Goal: Task Accomplishment & Management: Use online tool/utility

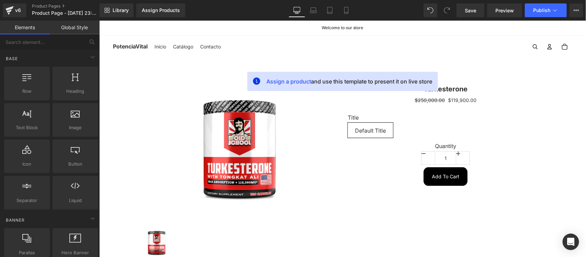
click at [246, 40] on div "Cuenta Otras opciones de inicio de sesión Iniciar sesión Pedidos Perfil Cuenta …" at bounding box center [399, 46] width 344 height 15
click at [114, 11] on span "Library" at bounding box center [121, 10] width 16 height 6
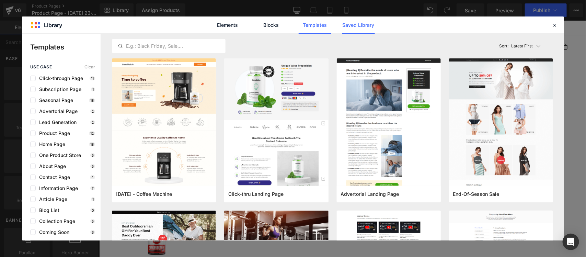
click at [158, 125] on link "Saved Library" at bounding box center [140, 129] width 35 height 8
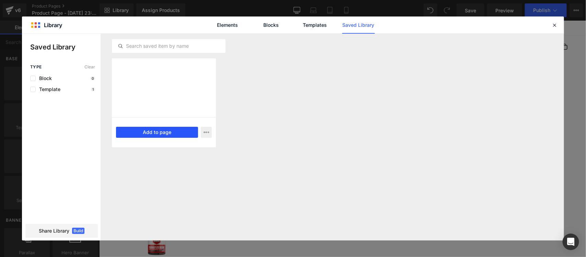
click at [162, 129] on button "Add to page" at bounding box center [157, 132] width 82 height 11
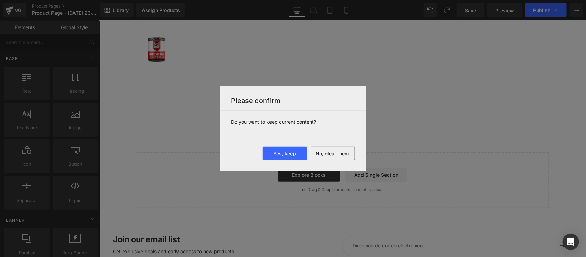
scroll to position [221, 0]
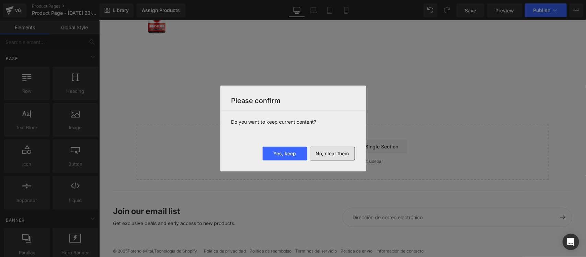
click at [332, 149] on button "No, clear them" at bounding box center [332, 153] width 45 height 14
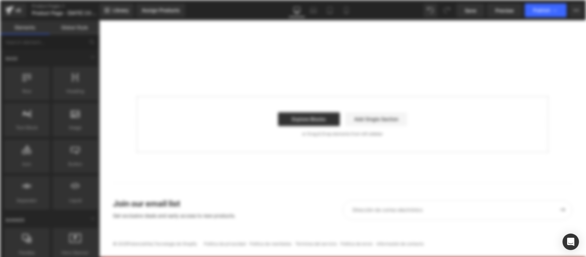
scroll to position [0, 0]
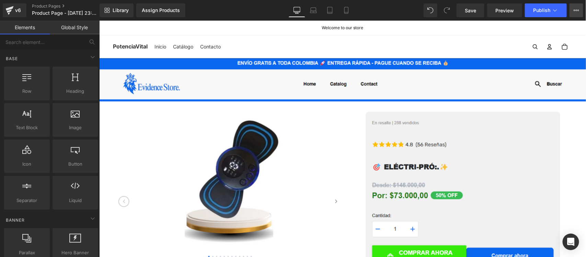
click at [575, 9] on icon at bounding box center [575, 10] width 5 height 5
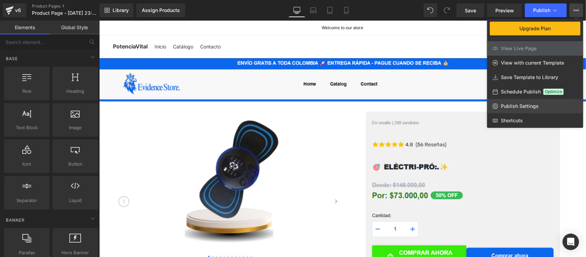
click at [512, 108] on span "Publish Settings" at bounding box center [519, 106] width 38 height 6
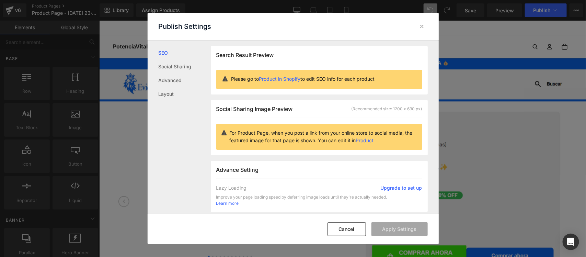
scroll to position [0, 0]
click at [174, 93] on link "Layout" at bounding box center [184, 94] width 52 height 14
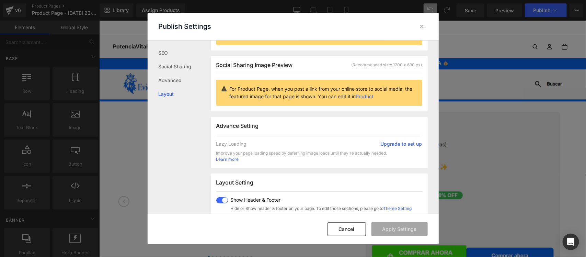
scroll to position [172, 0]
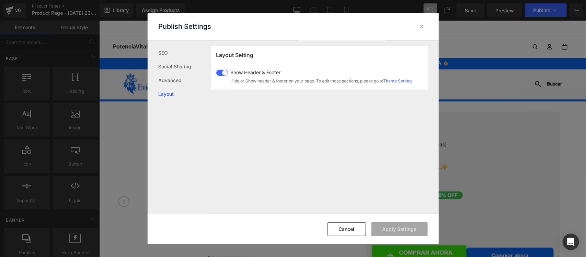
click at [223, 74] on span at bounding box center [222, 73] width 12 height 6
click at [397, 228] on button "Apply Settings" at bounding box center [399, 229] width 56 height 14
click at [423, 28] on icon at bounding box center [421, 26] width 7 height 7
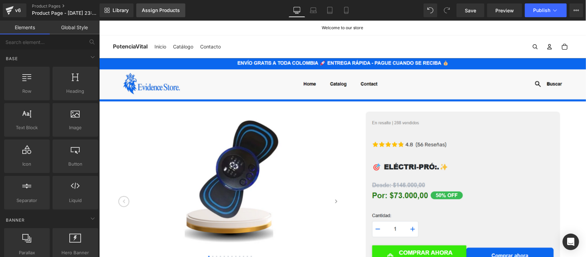
click at [163, 8] on div "Assign Products" at bounding box center [161, 10] width 38 height 5
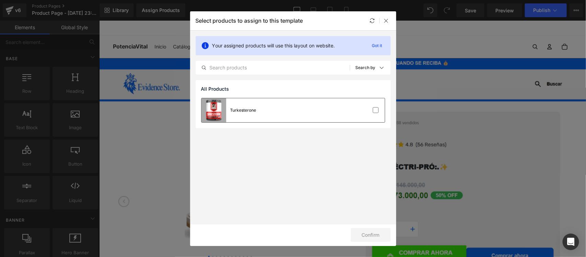
click at [271, 112] on div "Turkesterone" at bounding box center [292, 110] width 183 height 24
click at [374, 237] on button "Confirm" at bounding box center [371, 235] width 40 height 14
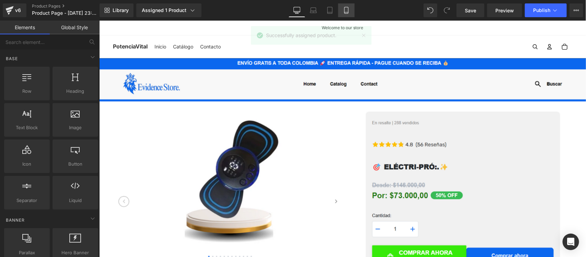
click at [344, 10] on icon at bounding box center [346, 10] width 7 height 7
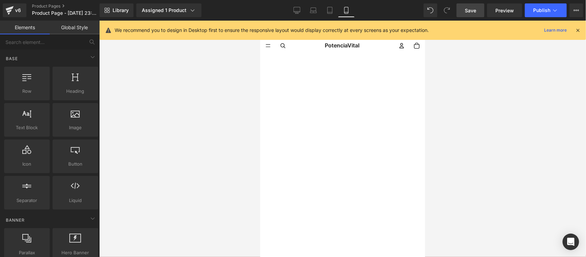
click at [468, 10] on span "Save" at bounding box center [469, 10] width 11 height 7
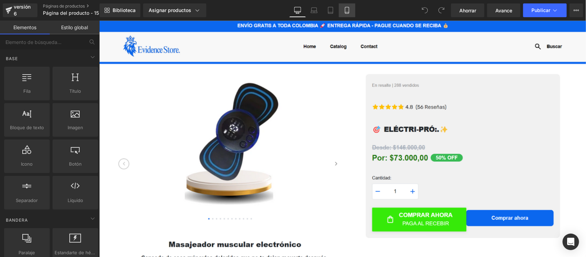
click at [343, 9] on icon at bounding box center [346, 10] width 7 height 7
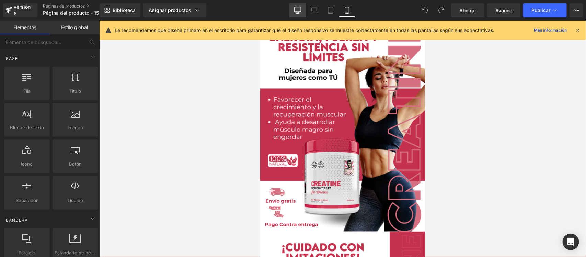
click at [297, 13] on icon at bounding box center [297, 10] width 7 height 7
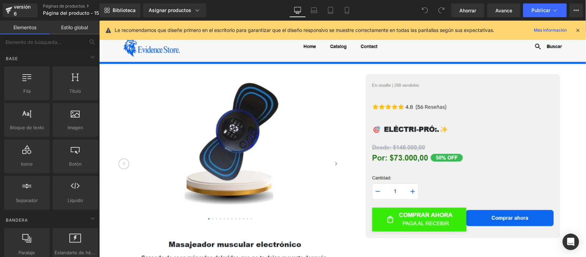
drag, startPoint x: 580, startPoint y: 31, endPoint x: 481, endPoint y: 10, distance: 101.6
click at [580, 31] on icon at bounding box center [577, 30] width 6 height 6
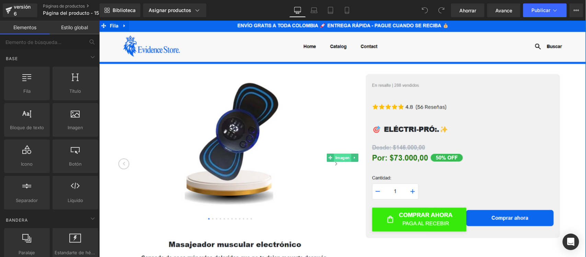
click at [340, 156] on font "Imagen" at bounding box center [342, 156] width 14 height 5
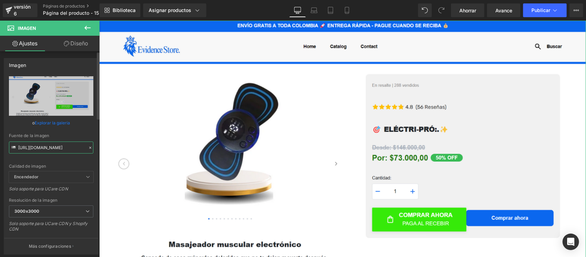
drag, startPoint x: 17, startPoint y: 148, endPoint x: 92, endPoint y: 148, distance: 74.4
click at [92, 148] on div "https://i.ibb.co/6JVW9zD/1.png Reemplazar imagen Subir imagen o Explorar la gal…" at bounding box center [51, 165] width 94 height 178
paste input "Kc0kKsLk/Whats-App-Image-2025-07-27-at-5-37-26-PM.jp"
type input "https://i.ibb.co/Kc0kKsLk/Whats-App-Image-2025-07-27-at-5-37-26-PM.jpg"
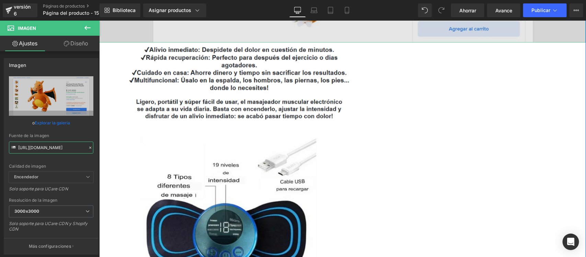
scroll to position [214, 0]
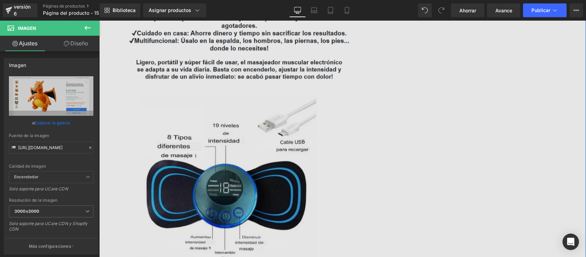
click at [320, 124] on img at bounding box center [342, 139] width 486 height 273
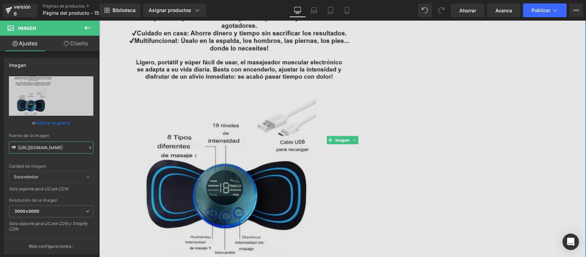
drag, startPoint x: 116, startPoint y: 166, endPoint x: 128, endPoint y: 151, distance: 19.4
paste input "zTC0Fpb8/Whats-App-Image-2025-07-27-at-5-38-18-PM.jp"
type input "https://i.ibb.co/zTC0Fpb8/Whats-App-Image-2025-07-27-at-5-38-18-PM.jpg"
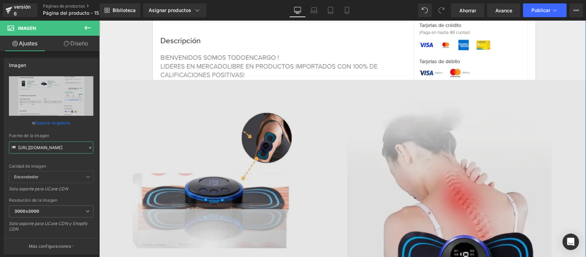
scroll to position [472, 0]
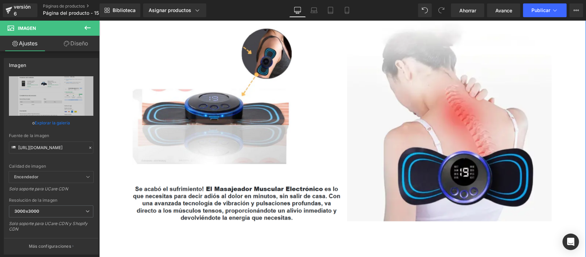
click at [328, 131] on div "Imagen" at bounding box center [342, 132] width 486 height 273
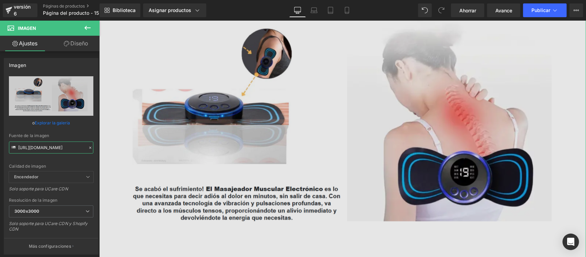
scroll to position [0, 1]
drag, startPoint x: 118, startPoint y: 166, endPoint x: 130, endPoint y: 155, distance: 16.5
paste input "hJnQKDxx/Whats-App-Image-2025-07-27-at-5-38-55-PM.jp"
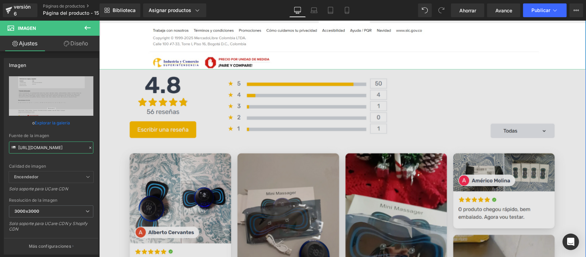
scroll to position [643, 0]
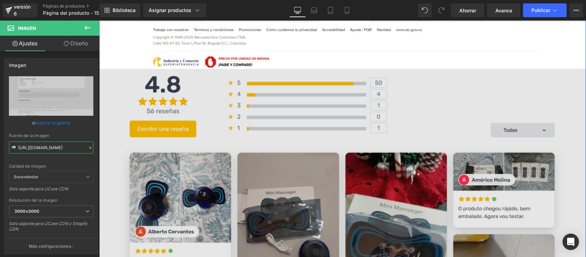
type input "https://i.ibb.co/hJnQKDxx/Whats-App-Image-2025-07-27-at-5-38-55-PM.jpg"
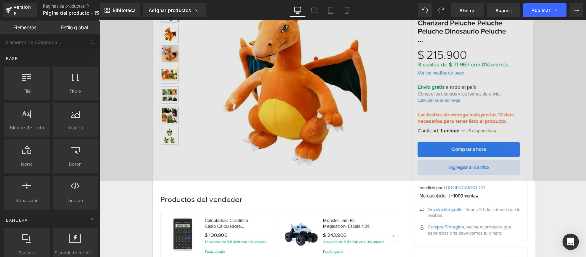
scroll to position [0, 0]
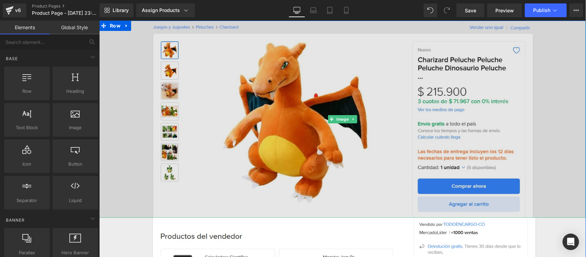
click at [348, 31] on img at bounding box center [342, 118] width 486 height 197
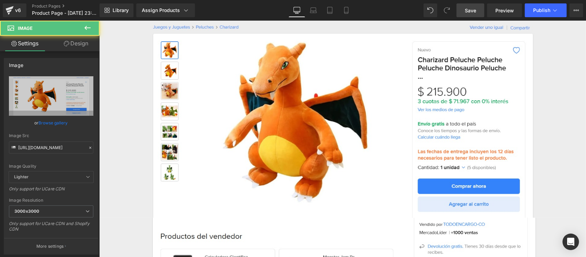
drag, startPoint x: 469, startPoint y: 14, endPoint x: 247, endPoint y: 31, distance: 222.9
click at [469, 14] on link "Save" at bounding box center [470, 10] width 28 height 14
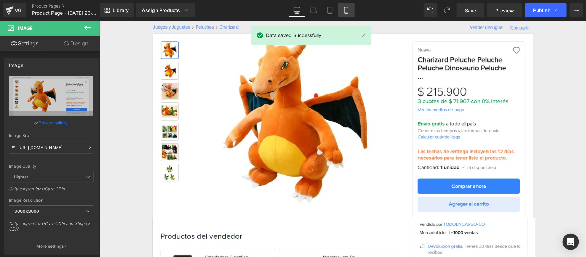
click at [347, 12] on icon at bounding box center [346, 12] width 4 height 0
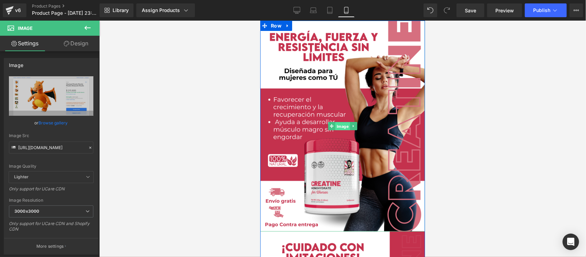
click at [337, 124] on span "Image" at bounding box center [342, 126] width 15 height 8
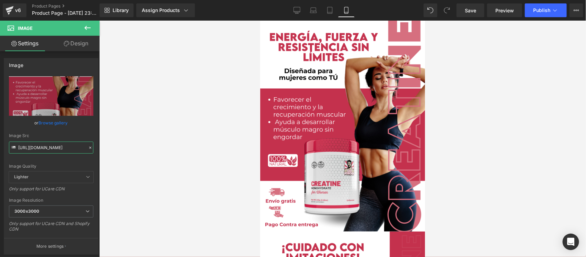
drag, startPoint x: 18, startPoint y: 148, endPoint x: 99, endPoint y: 148, distance: 81.3
click at [99, 148] on div "Image You are previewing how the will restyle your page. You can not edit Eleme…" at bounding box center [293, 134] width 586 height 268
paste input "bRYSsctr/Pieza-1-3x"
type input "https://i.ibb.co/bRYSsctr/Pieza-1-3x.png"
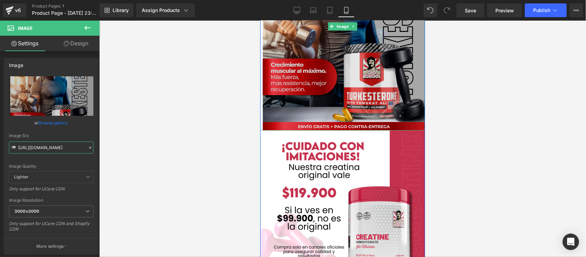
scroll to position [129, 0]
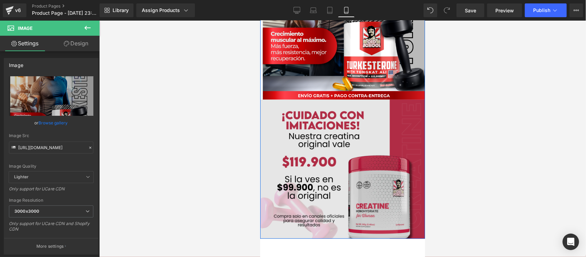
click at [327, 160] on img at bounding box center [342, 168] width 165 height 139
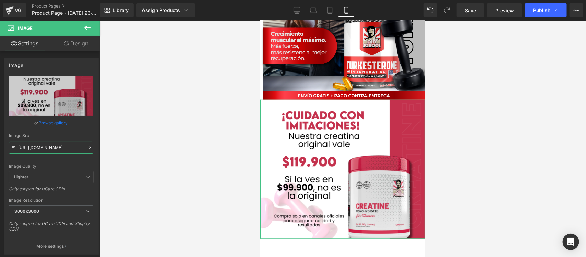
scroll to position [0, 19]
drag, startPoint x: 18, startPoint y: 145, endPoint x: 106, endPoint y: 148, distance: 88.2
click at [106, 148] on div "Image You are previewing how the will restyle your page. You can not edit Eleme…" at bounding box center [293, 134] width 586 height 268
paste input "4Z2MRmvW/Pieza-4-3x"
type input "https://i.ibb.co/4Z2MRmvW/Pieza-4-3x.png"
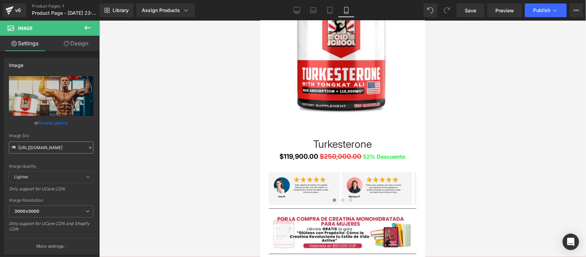
scroll to position [472, 0]
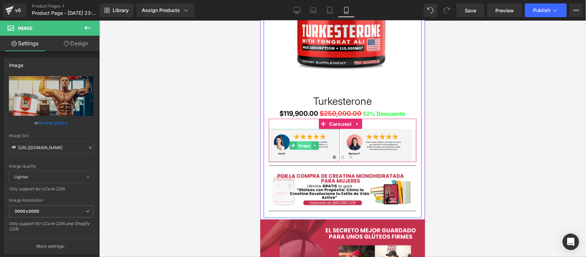
click at [303, 145] on span "Image" at bounding box center [303, 145] width 15 height 8
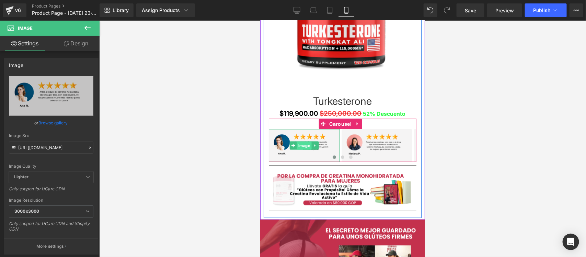
click at [306, 146] on span "Image" at bounding box center [303, 145] width 15 height 8
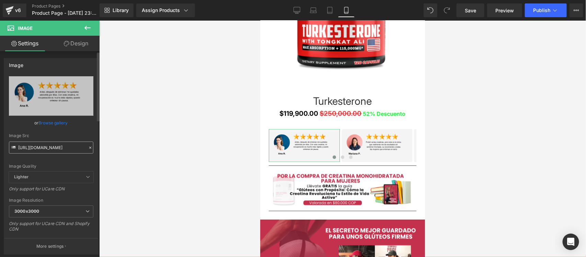
drag, startPoint x: 17, startPoint y: 147, endPoint x: 27, endPoint y: 148, distance: 9.7
click at [28, 148] on div "Image Src https://i.ibb.co/G4Rt4cv4/4.png" at bounding box center [51, 143] width 84 height 20
click at [17, 147] on div "Image Src https://i.ibb.co/G4Rt4cv4/4.png" at bounding box center [51, 143] width 84 height 20
drag, startPoint x: 18, startPoint y: 146, endPoint x: 84, endPoint y: 143, distance: 66.3
click at [84, 143] on input "https://i.ibb.co/G4Rt4cv4/4.png" at bounding box center [51, 147] width 84 height 12
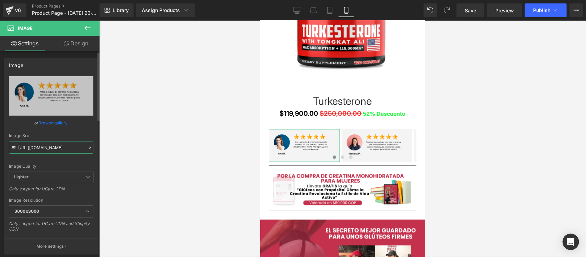
paste input "tPqzQctg/7"
type input "https://i.ibb.co/tPqzQctg/7.png"
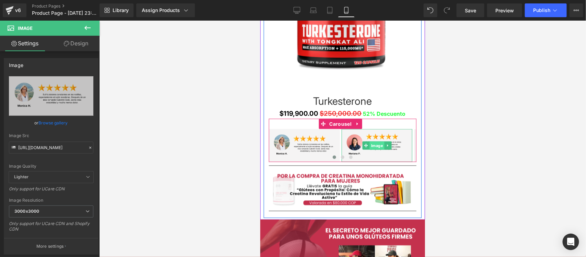
click at [376, 145] on span "Image" at bounding box center [376, 145] width 15 height 8
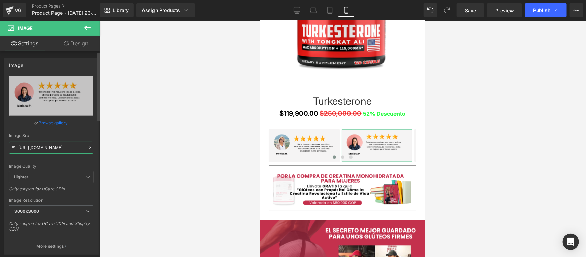
scroll to position [0, 0]
drag, startPoint x: 18, startPoint y: 148, endPoint x: 83, endPoint y: 146, distance: 64.5
click at [83, 146] on input "https://i.ibb.co/d0s0CHX8/3.png" at bounding box center [51, 147] width 84 height 12
paste input "660wT1g/8"
type input "https://i.ibb.co/660wT1g/8.png"
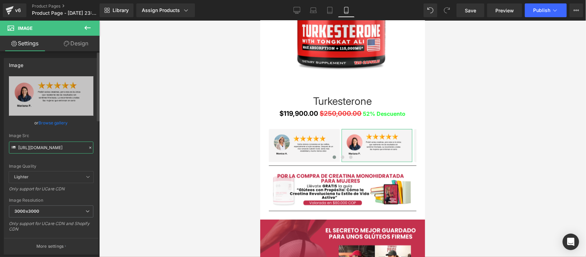
scroll to position [0, 0]
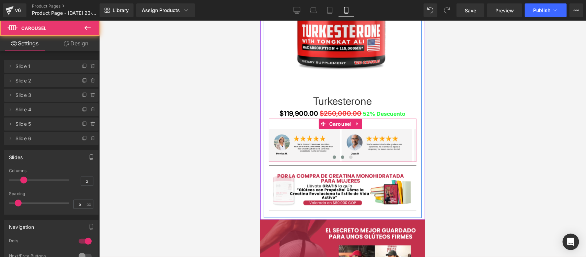
click at [340, 155] on span at bounding box center [341, 156] width 3 height 3
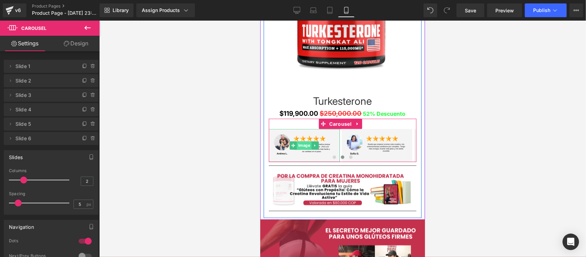
click at [299, 143] on span "Image" at bounding box center [303, 145] width 15 height 8
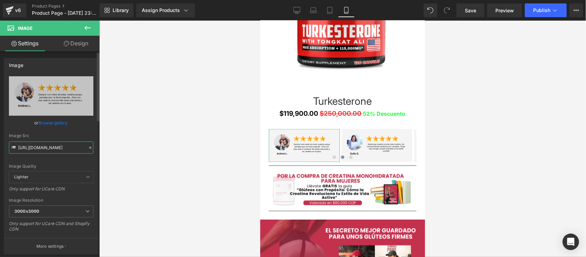
drag, startPoint x: 17, startPoint y: 146, endPoint x: 87, endPoint y: 149, distance: 70.0
click at [87, 149] on div "Image Src https://i.ibb.co/B2WLBrs1/2.png" at bounding box center [51, 143] width 84 height 20
paste input "cKYMcn0L/9"
type input "https://i.ibb.co/cKYMcn0L/9.png"
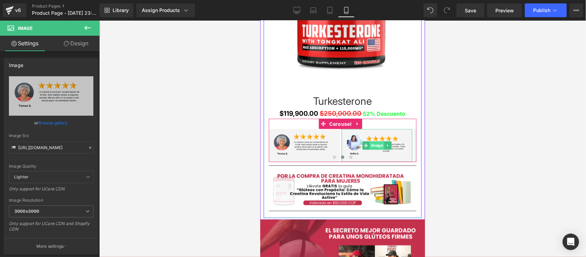
click at [373, 146] on span "Image" at bounding box center [376, 145] width 15 height 8
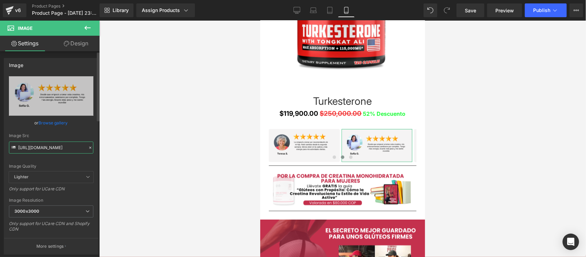
drag, startPoint x: 17, startPoint y: 146, endPoint x: 89, endPoint y: 147, distance: 71.0
click at [89, 147] on div "Image Src https://i.ibb.co/NdrvGwgr/1.png" at bounding box center [51, 143] width 84 height 20
paste input "zVfPrLyh/10"
type input "https://i.ibb.co/zVfPrLyh/10.png"
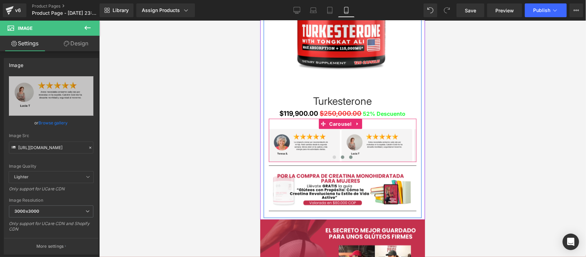
click at [349, 156] on span at bounding box center [350, 156] width 3 height 3
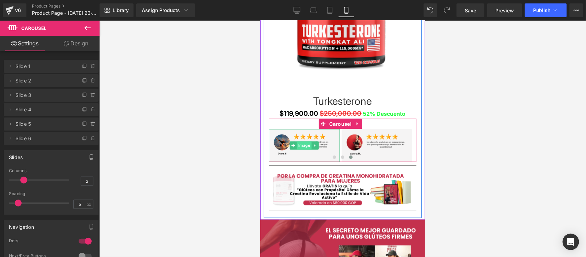
click at [300, 144] on span "Image" at bounding box center [303, 145] width 15 height 8
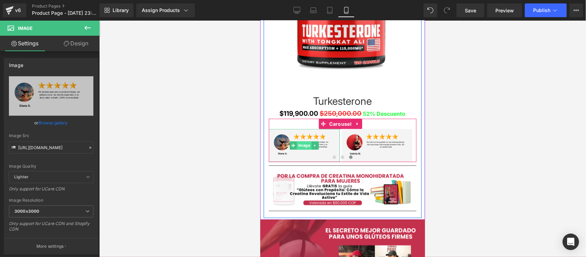
click at [301, 144] on span "Image" at bounding box center [303, 145] width 15 height 8
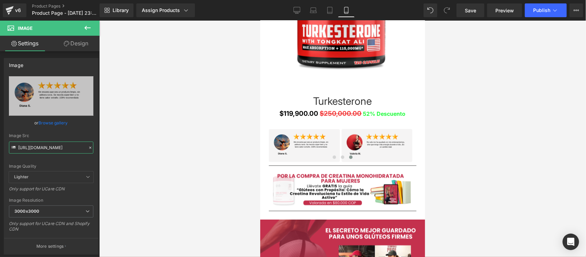
drag, startPoint x: 18, startPoint y: 146, endPoint x: 102, endPoint y: 147, distance: 84.4
click at [102, 147] on div "Image You are previewing how the will restyle your page. You can not edit Eleme…" at bounding box center [293, 134] width 586 height 268
type input "https://i.ibb.co/GgJnLFV/11.png"
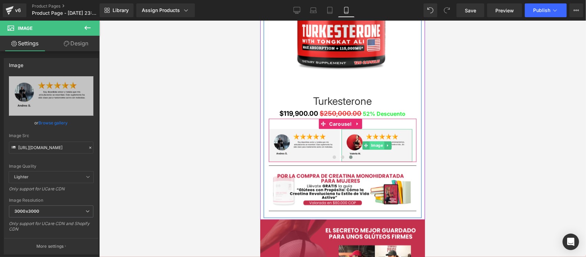
click at [377, 142] on span "Image" at bounding box center [376, 145] width 15 height 8
click at [375, 145] on span "Image" at bounding box center [376, 145] width 15 height 8
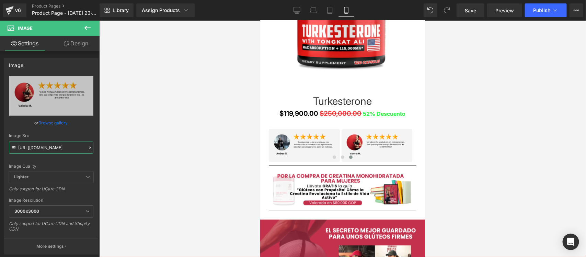
drag, startPoint x: 19, startPoint y: 145, endPoint x: 108, endPoint y: 152, distance: 89.8
click at [108, 152] on div "Image You are previewing how the will restyle your page. You can not edit Eleme…" at bounding box center [293, 134] width 586 height 268
paste input "yB8WQwK7/12"
type input "https://i.ibb.co/yB8WQwK7/12.png"
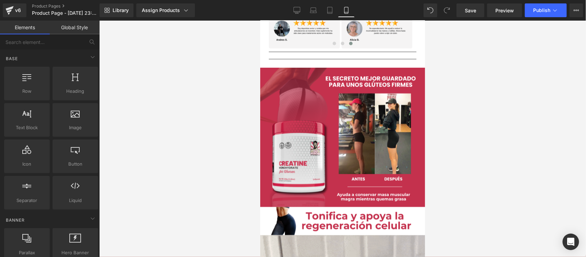
scroll to position [600, 0]
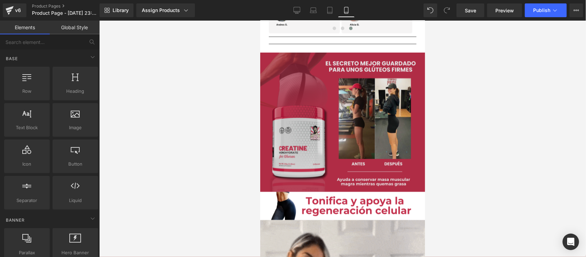
click at [339, 127] on img at bounding box center [342, 121] width 165 height 139
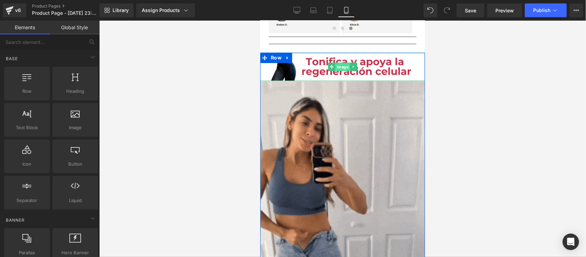
click at [339, 65] on span "Image" at bounding box center [342, 67] width 15 height 8
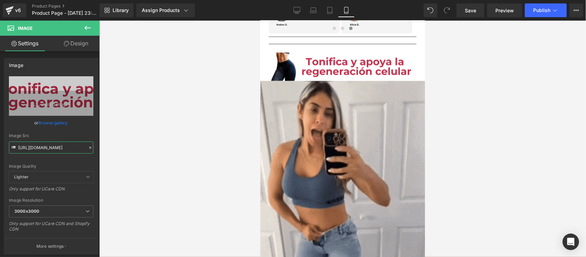
drag, startPoint x: 19, startPoint y: 147, endPoint x: 111, endPoint y: 152, distance: 92.1
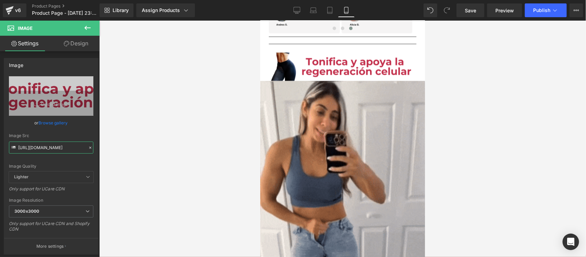
click at [111, 152] on div "Image You are previewing how the will restyle your page. You can not edit Eleme…" at bounding box center [293, 134] width 586 height 268
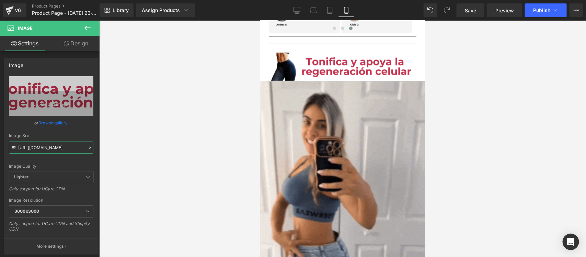
paste input "5hrc2rtB/Pieza-3-3x"
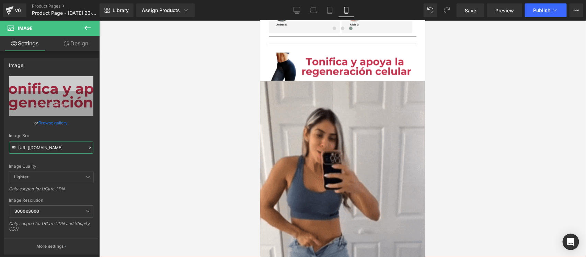
type input "https://i.ibb.co/5hrc2rtB/Pieza-3-3x.png"
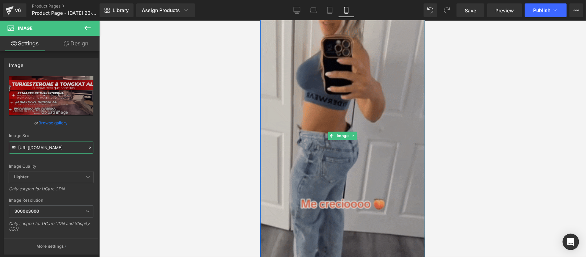
scroll to position [729, 0]
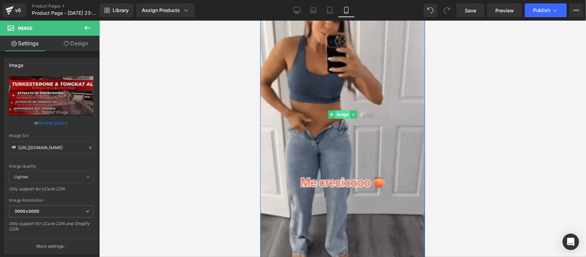
click at [335, 114] on span "Image" at bounding box center [342, 114] width 15 height 8
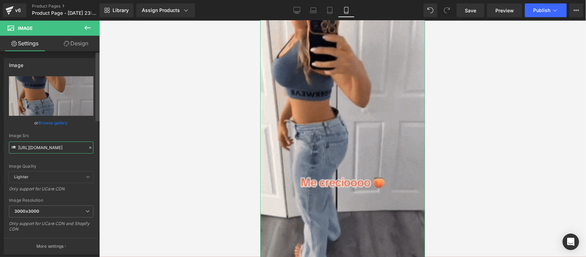
scroll to position [0, 350]
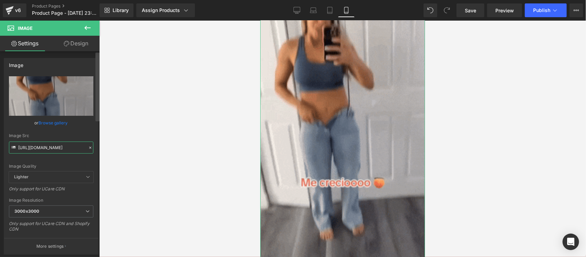
drag, startPoint x: 18, startPoint y: 148, endPoint x: 98, endPoint y: 153, distance: 80.1
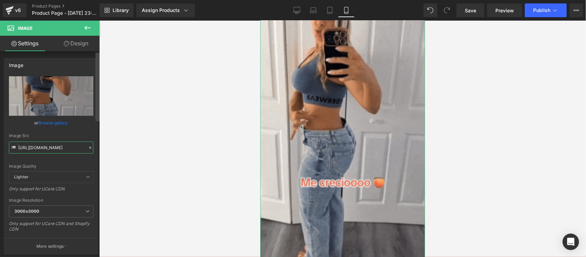
click at [98, 153] on div "Image https://media3.giphy.com/media/v1.Y2lkPTc5MGI3NjExeWV4djhqdWFmbzQxNW9yc2p…" at bounding box center [49, 155] width 99 height 209
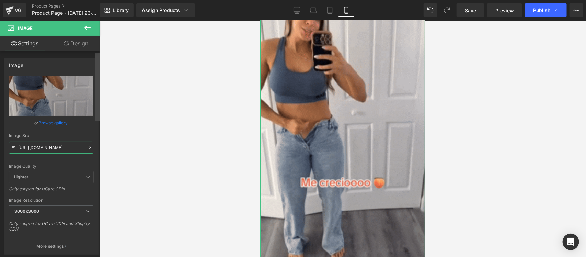
paste input "2.giphy.com/media/v1.Y2lkPTc5MGI3NjExOWE5cjYzc2NpZ3kxaGN1bmtmaTg4dGlxeGc1dTg3az…"
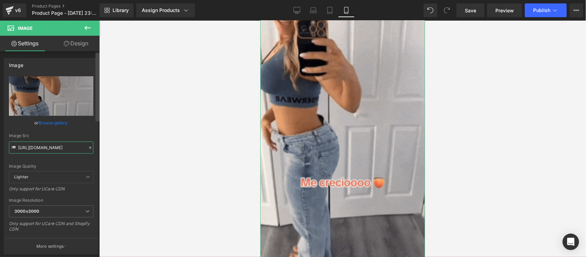
type input "https://media2.giphy.com/media/v1.Y2lkPTc5MGI3NjExOWE5cjYzc2NpZ3kxaGN1bmtmaTg4d…"
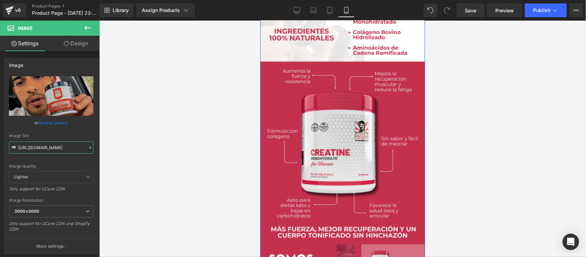
scroll to position [986, 0]
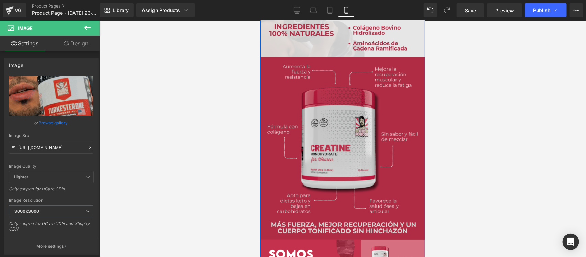
click at [335, 148] on img at bounding box center [342, 121] width 165 height 236
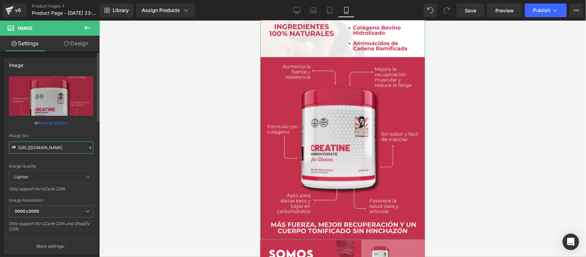
drag, startPoint x: 20, startPoint y: 145, endPoint x: 58, endPoint y: 146, distance: 38.8
click at [58, 146] on input "https://i.ibb.co/wjBgz28/raw-6-16.png" at bounding box center [51, 147] width 84 height 12
drag, startPoint x: 17, startPoint y: 146, endPoint x: 90, endPoint y: 147, distance: 72.7
click at [90, 147] on input "https://i.ibb.co/wjBgz28/raw-6-16.png" at bounding box center [51, 147] width 84 height 12
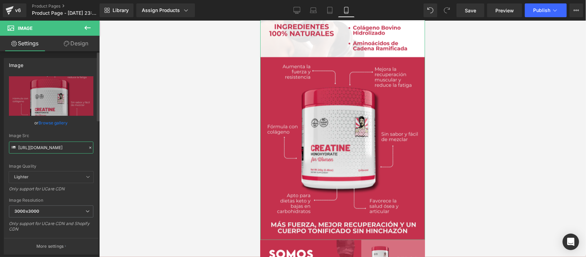
paste input "dsLNmGtV/Pieza-6-3x"
type input "https://i.ibb.co/dsLNmGtV/Pieza-6-3x.png"
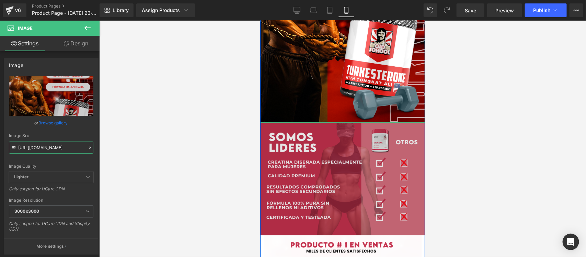
scroll to position [1158, 0]
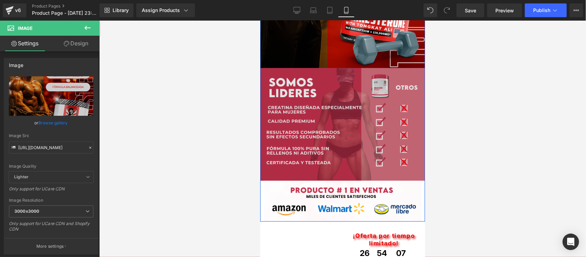
click at [338, 126] on div "Image" at bounding box center [342, 124] width 165 height 112
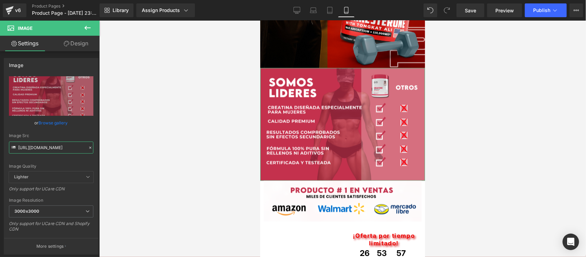
scroll to position [0, 11]
drag, startPoint x: 18, startPoint y: 148, endPoint x: 102, endPoint y: 150, distance: 83.4
click at [102, 150] on div "Image You are previewing how the will restyle your page. You can not edit Eleme…" at bounding box center [293, 134] width 586 height 268
paste input "1JpvH2Cy/Pieza-7-3x"
type input "https://i.ibb.co/1JpvH2Cy/Pieza-7-3x.png"
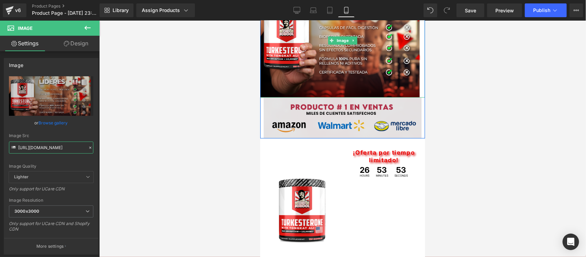
scroll to position [1243, 0]
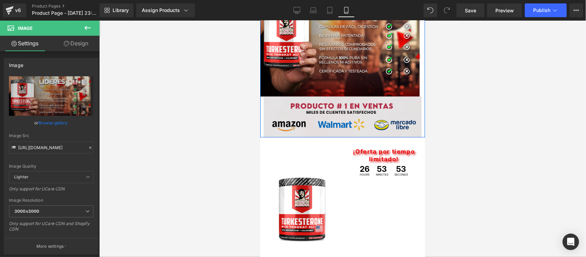
click at [335, 113] on div "Image" at bounding box center [342, 116] width 165 height 41
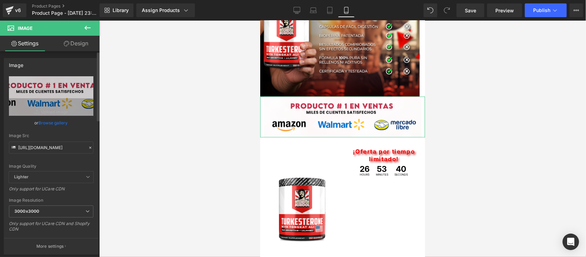
click at [17, 148] on icon at bounding box center [14, 148] width 8 height 8
drag, startPoint x: 18, startPoint y: 146, endPoint x: 97, endPoint y: 148, distance: 78.6
click at [97, 148] on div "Image https://i.ibb.co/G4Z7LvYn/raw-amazon-10.png Replace Image Upload image or…" at bounding box center [49, 155] width 99 height 209
paste input "hxNN79gF/raw-amazon"
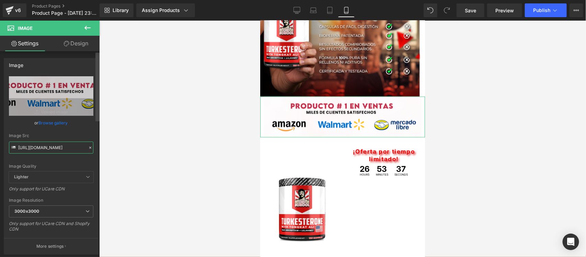
type input "https://i.ibb.co/hxNN79gF/raw-amazon.png"
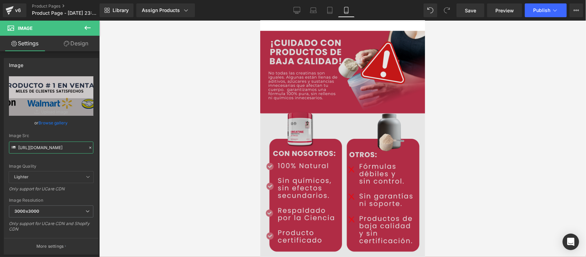
scroll to position [1501, 0]
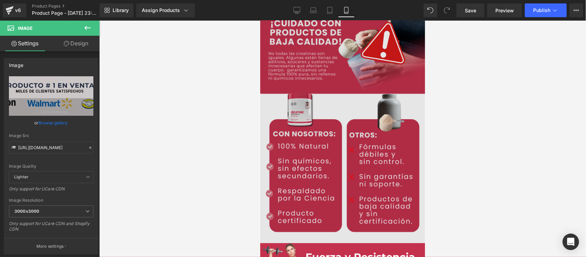
click at [350, 123] on div "Image" at bounding box center [342, 127] width 165 height 232
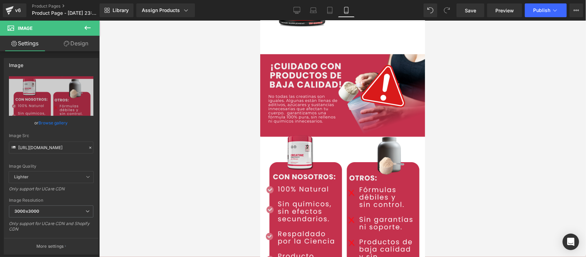
scroll to position [1544, 0]
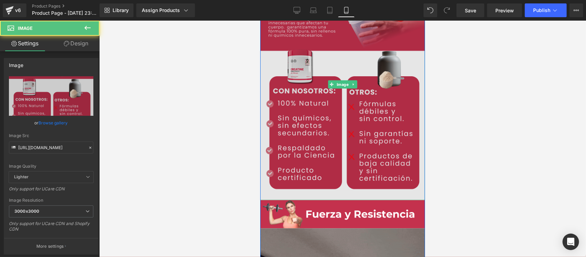
click at [345, 124] on img at bounding box center [342, 84] width 165 height 232
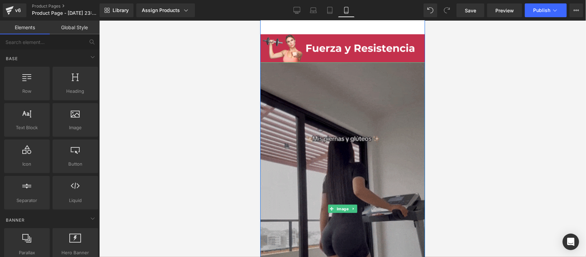
scroll to position [1372, 0]
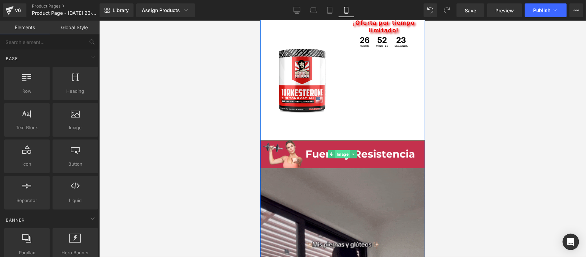
click at [338, 155] on span "Image" at bounding box center [342, 154] width 15 height 8
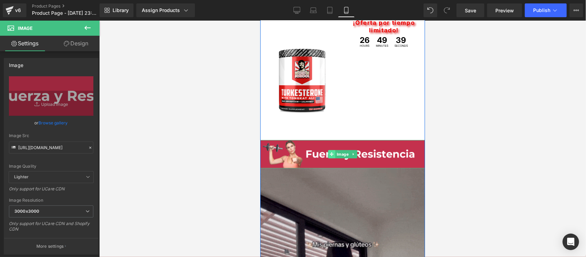
click at [330, 153] on icon at bounding box center [331, 154] width 4 height 4
click at [337, 153] on span "Image" at bounding box center [342, 154] width 15 height 8
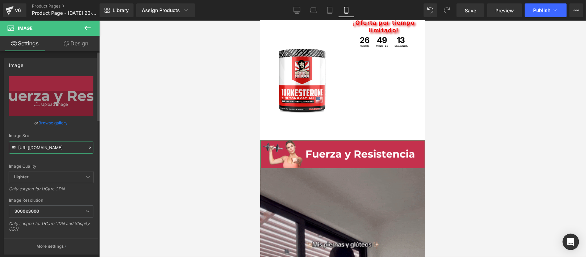
scroll to position [0, 11]
drag, startPoint x: 18, startPoint y: 146, endPoint x: 94, endPoint y: 149, distance: 75.5
click at [94, 149] on div "https://i.ibb.co/Md2X37y/raw-5-5.png Replace Image Upload image or Browse galle…" at bounding box center [51, 165] width 94 height 178
paste input "b5mKCttz/Pieza-5-3x"
type input "https://i.ibb.co/b5mKCttz/Pieza-5-3x.png"
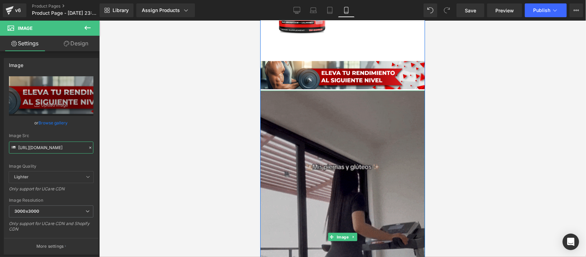
scroll to position [1501, 0]
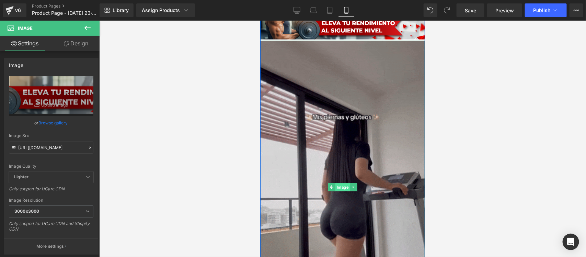
click at [343, 185] on span "Image" at bounding box center [342, 187] width 15 height 8
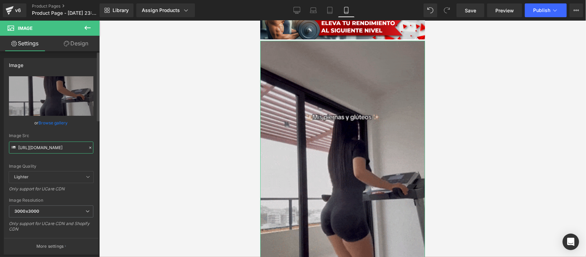
scroll to position [0, 355]
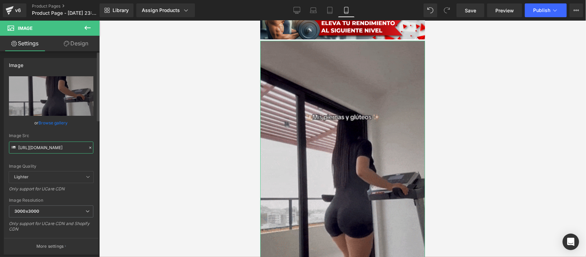
drag, startPoint x: 18, startPoint y: 146, endPoint x: 92, endPoint y: 148, distance: 73.8
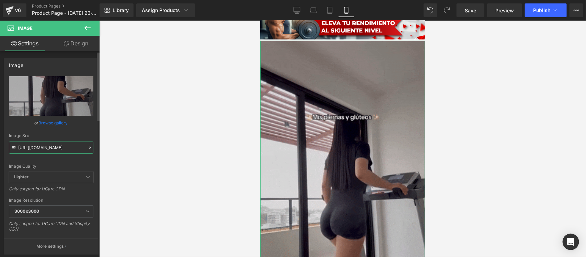
click at [92, 148] on div "https://media3.giphy.com/media/v1.Y2lkPTc5MGI3NjExZWhoams2eWNvMWRtOWhtbTBzOTI4a…" at bounding box center [51, 165] width 94 height 178
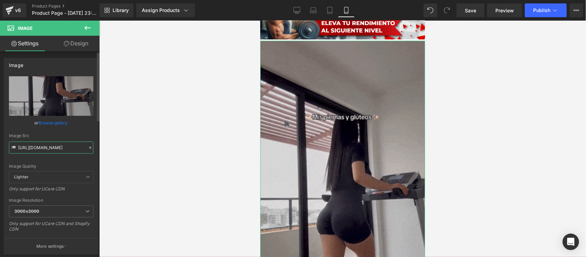
paste input "0.giphy.com/media/v1.Y2lkPTc5MGI3NjExYjA4aHRnN29kd3FoMWpvajhhOGg4NnZjZzF5bXh0eW…"
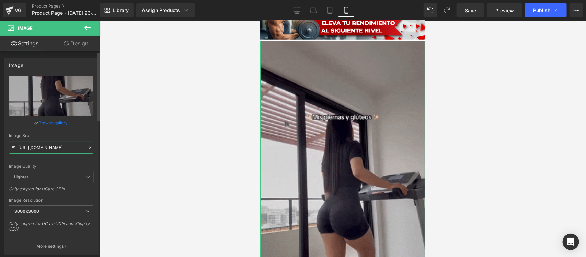
type input "https://media0.giphy.com/media/v1.Y2lkPTc5MGI3NjExYjA4aHRnN29kd3FoMWpvajhhOGg4N…"
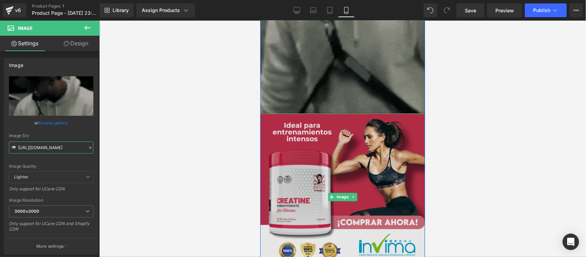
scroll to position [1758, 0]
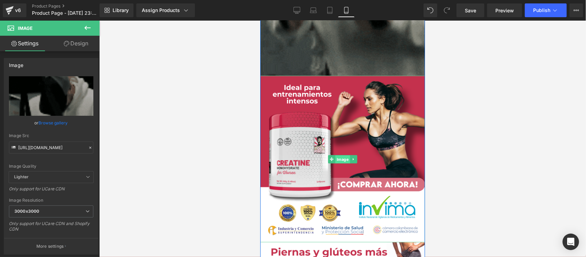
click at [339, 158] on span "Image" at bounding box center [342, 159] width 15 height 8
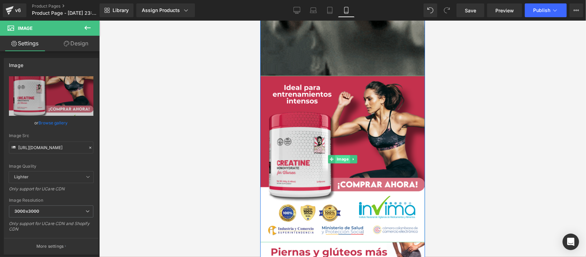
click at [342, 159] on span "Image" at bounding box center [342, 159] width 15 height 8
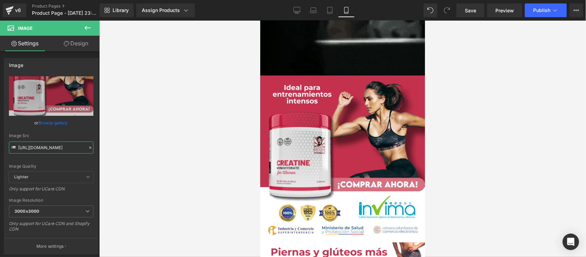
drag, startPoint x: 17, startPoint y: 148, endPoint x: 107, endPoint y: 150, distance: 89.6
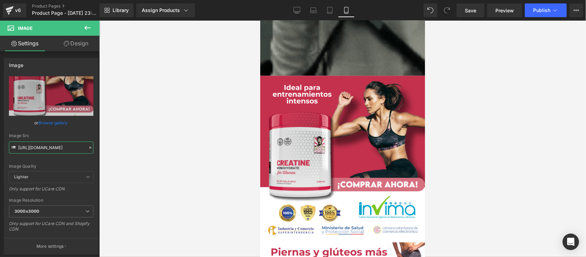
click at [107, 150] on div "Image You are previewing how the will restyle your page. You can not edit Eleme…" at bounding box center [293, 134] width 586 height 268
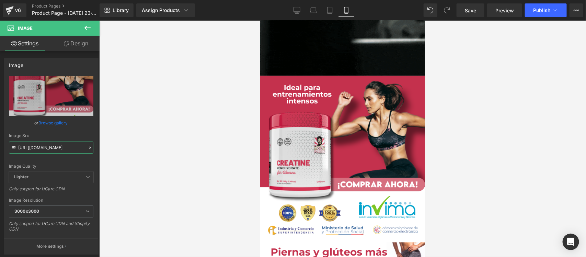
paste input "LdKNff0F/Pieza-2-3x"
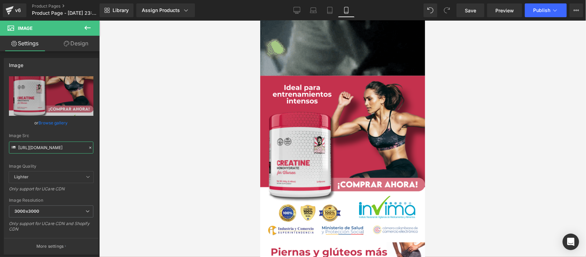
type input "https://i.ibb.co/LdKNff0F/Pieza-2-3x.png"
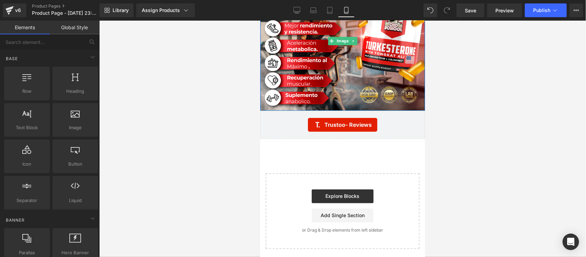
scroll to position [1864, 0]
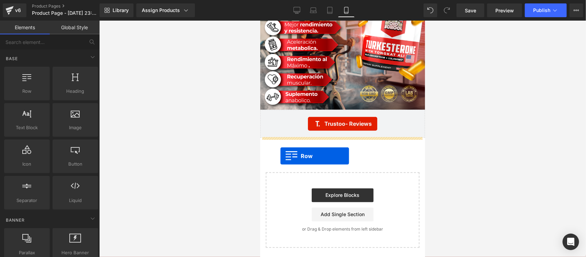
drag, startPoint x: 287, startPoint y: 104, endPoint x: 280, endPoint y: 156, distance: 52.7
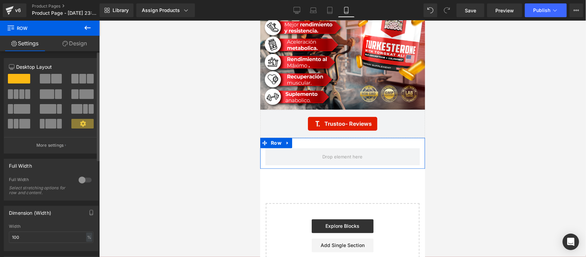
click at [86, 179] on div at bounding box center [85, 179] width 16 height 11
click at [73, 41] on link "Design" at bounding box center [75, 43] width 50 height 15
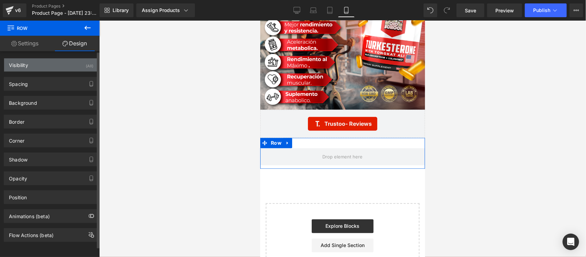
click at [43, 67] on div "Visibility (All)" at bounding box center [51, 64] width 94 height 13
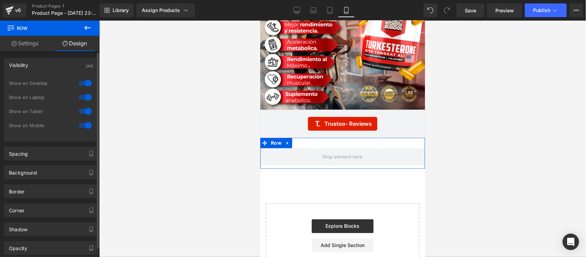
click at [84, 83] on div at bounding box center [85, 83] width 16 height 11
click at [82, 98] on div at bounding box center [85, 97] width 16 height 11
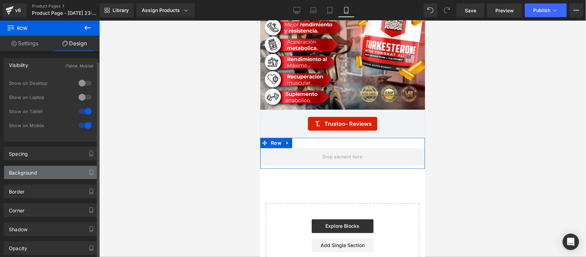
scroll to position [76, 0]
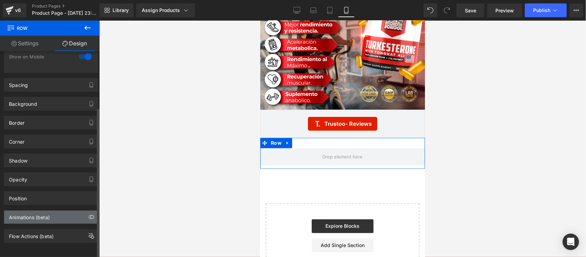
click at [69, 210] on div "Animations (beta)" at bounding box center [51, 216] width 94 height 13
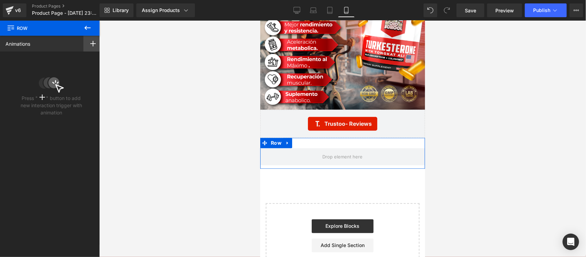
click at [90, 44] on rect at bounding box center [92, 43] width 5 height 1
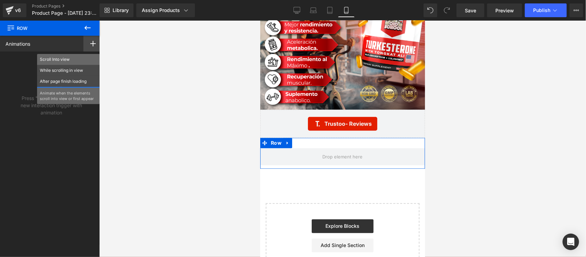
click at [76, 56] on p "Scroll Into view" at bounding box center [68, 59] width 57 height 6
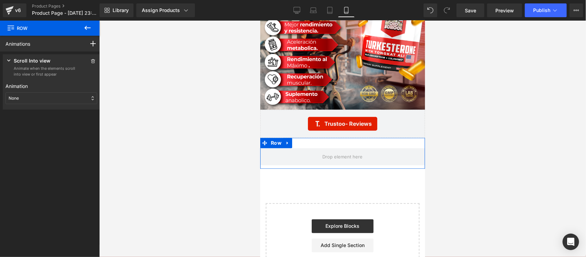
click at [33, 96] on div "None" at bounding box center [51, 98] width 92 height 12
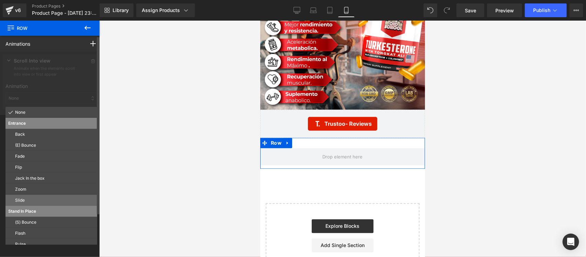
click at [35, 198] on p "Slide" at bounding box center [54, 200] width 79 height 6
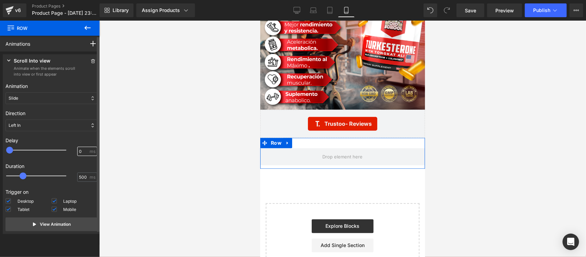
click at [79, 152] on input "0" at bounding box center [83, 151] width 9 height 6
type input "100"
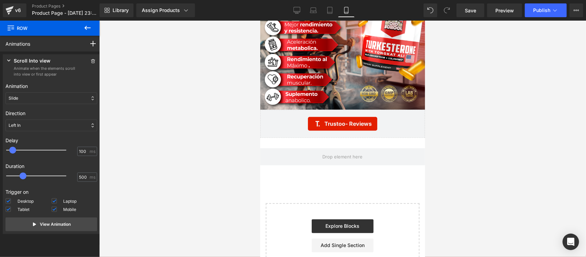
click at [126, 146] on div at bounding box center [342, 139] width 486 height 236
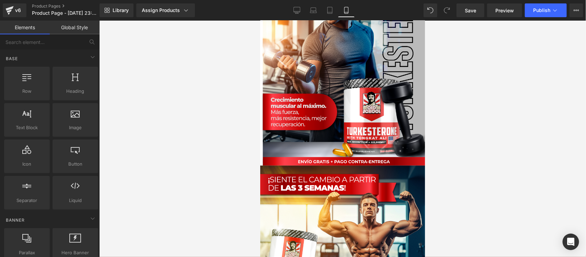
scroll to position [0, 0]
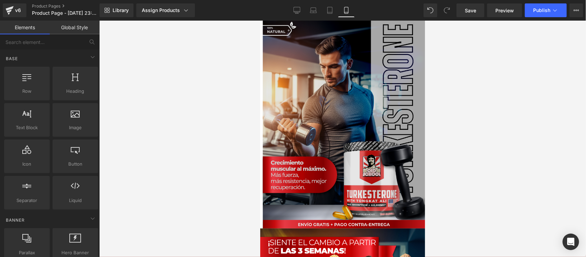
click at [339, 108] on img at bounding box center [342, 124] width 165 height 208
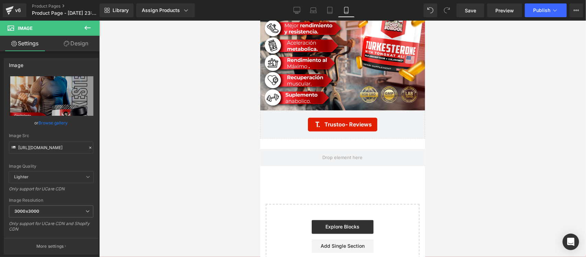
scroll to position [1704, 0]
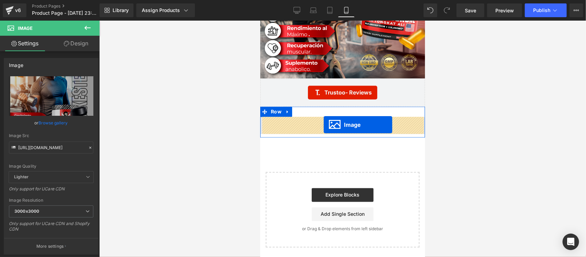
drag, startPoint x: 341, startPoint y: 124, endPoint x: 323, endPoint y: 124, distance: 17.8
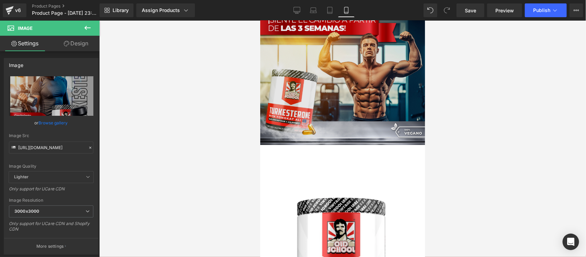
scroll to position [0, 0]
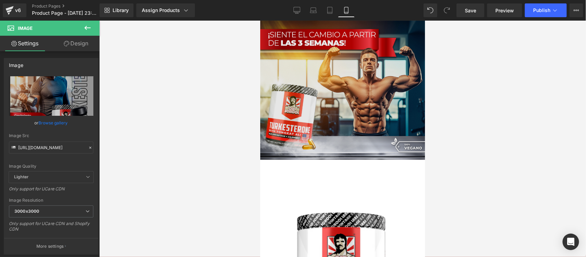
click at [345, 71] on img at bounding box center [342, 89] width 165 height 139
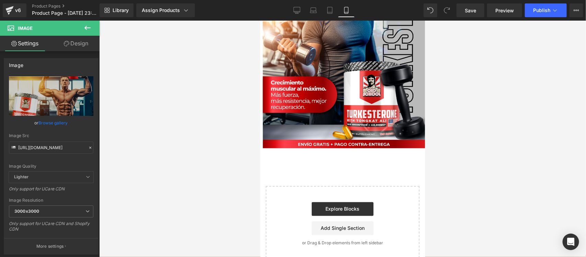
scroll to position [1756, 0]
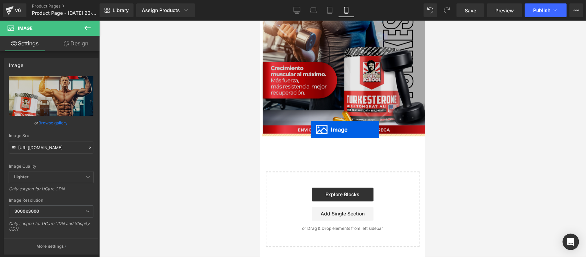
drag, startPoint x: 341, startPoint y: 89, endPoint x: 310, endPoint y: 129, distance: 50.4
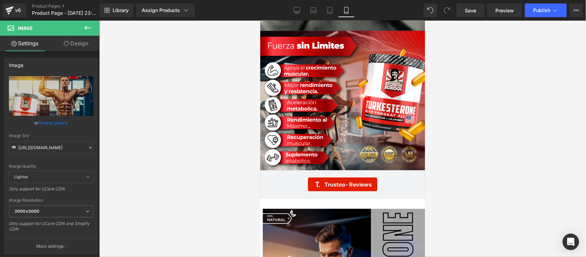
scroll to position [1584, 0]
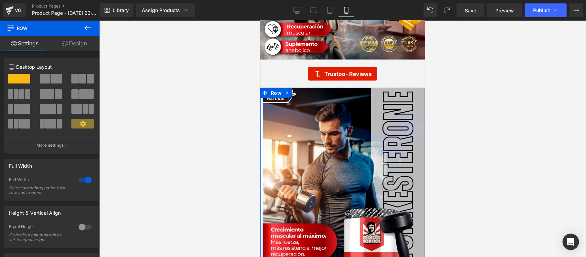
drag, startPoint x: 332, startPoint y: 96, endPoint x: 334, endPoint y: 86, distance: 10.4
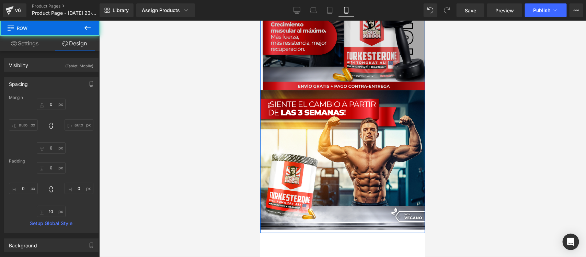
scroll to position [1841, 0]
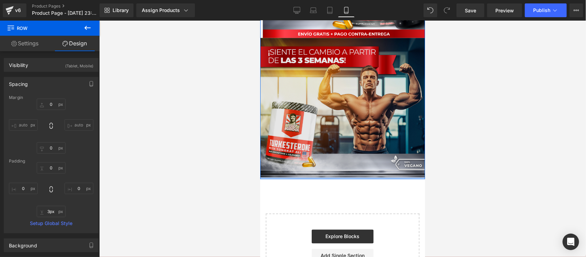
type input "1px"
click at [338, 175] on div "Image Image Row" at bounding box center [342, 3] width 165 height 347
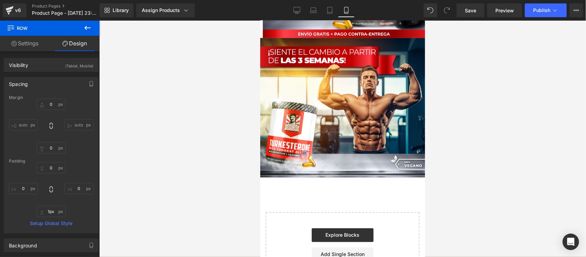
click at [170, 148] on div at bounding box center [342, 139] width 486 height 236
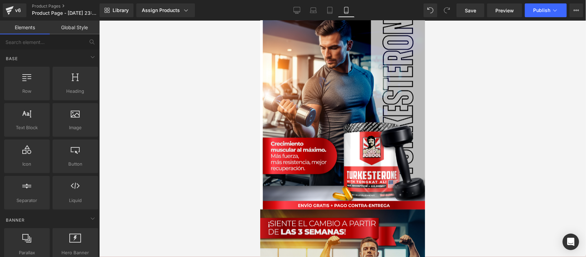
scroll to position [1881, 0]
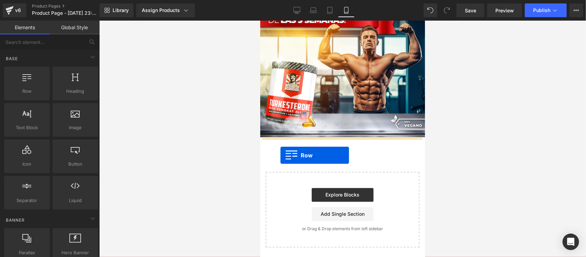
drag, startPoint x: 281, startPoint y: 104, endPoint x: 280, endPoint y: 155, distance: 51.1
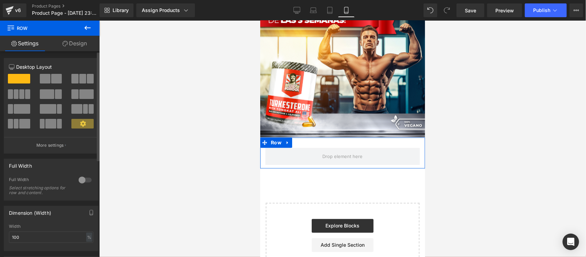
click at [86, 181] on div at bounding box center [85, 179] width 16 height 11
click at [83, 40] on link "Design" at bounding box center [75, 43] width 50 height 15
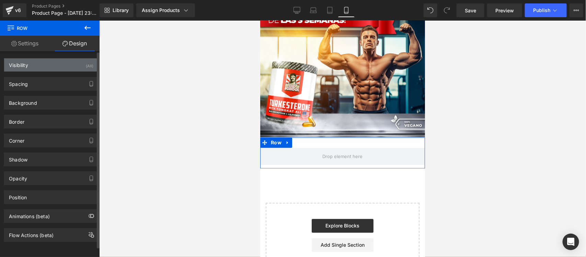
click at [76, 67] on div "Visibility (All)" at bounding box center [51, 64] width 94 height 13
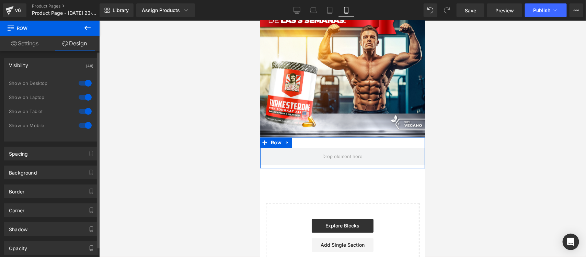
click at [80, 84] on div at bounding box center [85, 83] width 16 height 11
click at [82, 96] on div at bounding box center [85, 97] width 16 height 11
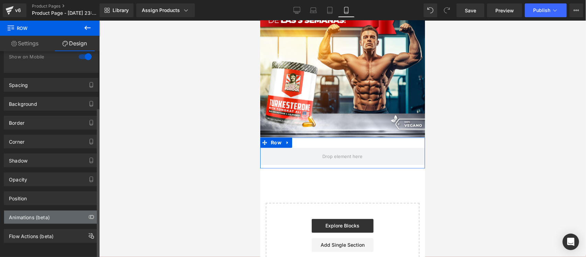
click at [80, 210] on div "Animations (beta)" at bounding box center [51, 216] width 94 height 13
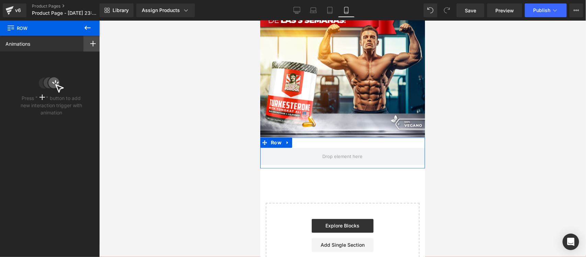
click at [85, 40] on div at bounding box center [92, 44] width 19 height 16
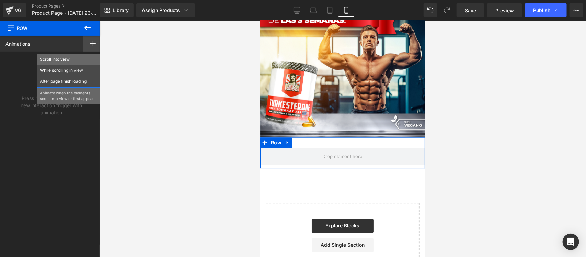
click at [71, 59] on p "Scroll Into view" at bounding box center [68, 59] width 57 height 6
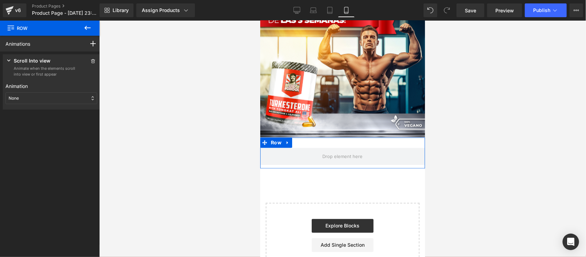
click at [32, 101] on div "None" at bounding box center [51, 98] width 92 height 12
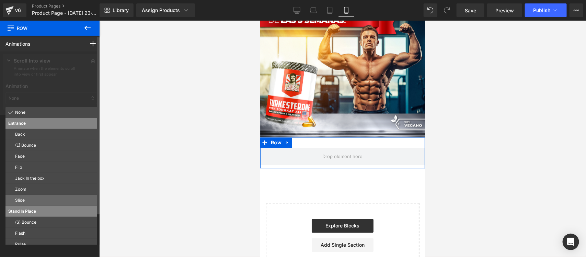
click at [33, 197] on p "Slide" at bounding box center [54, 200] width 79 height 6
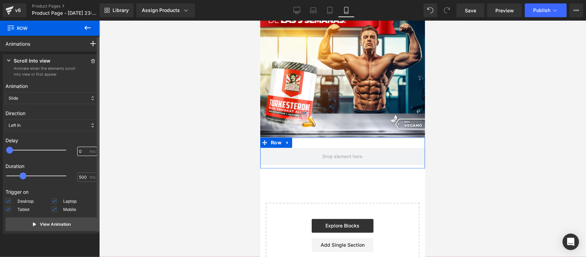
click at [79, 150] on input "0" at bounding box center [83, 151] width 9 height 6
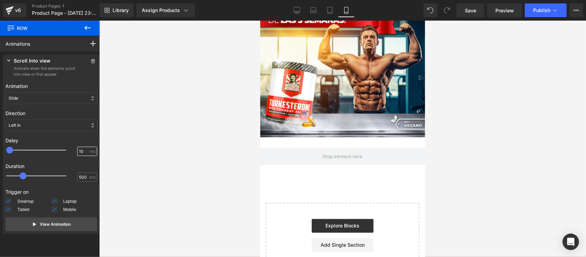
type input "100"
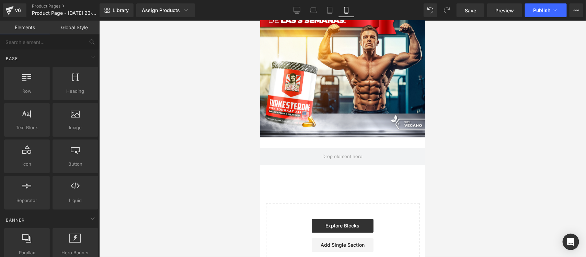
click at [179, 150] on div at bounding box center [342, 139] width 486 height 236
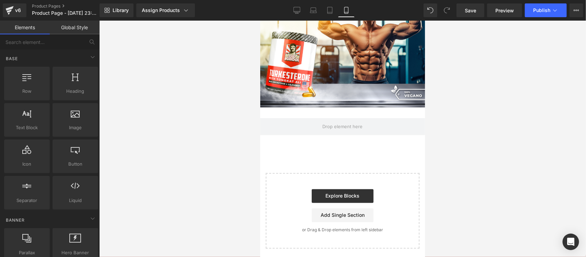
scroll to position [1643, 0]
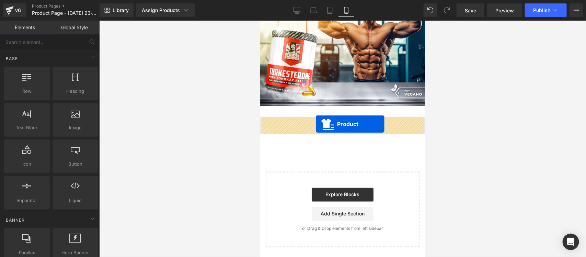
drag, startPoint x: 317, startPoint y: 43, endPoint x: 315, endPoint y: 123, distance: 80.3
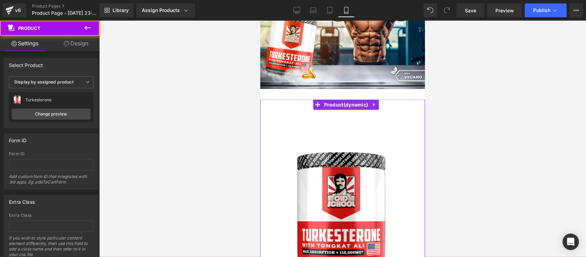
scroll to position [1626, 0]
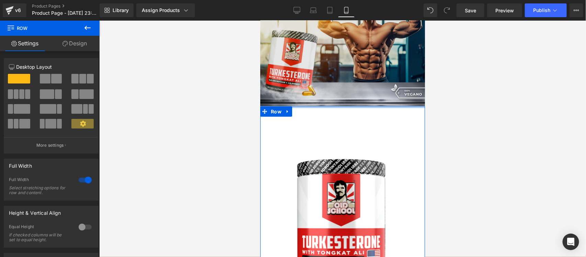
drag, startPoint x: 315, startPoint y: 115, endPoint x: 759, endPoint y: 118, distance: 443.5
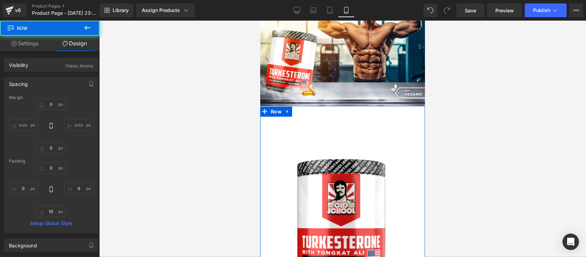
type input "0"
type input "10"
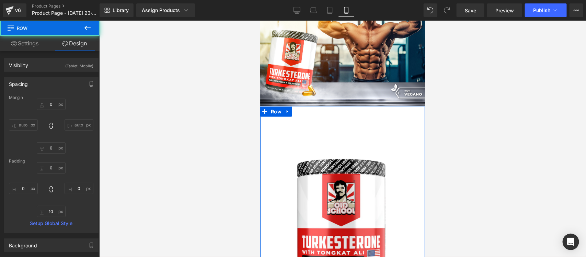
type input "0"
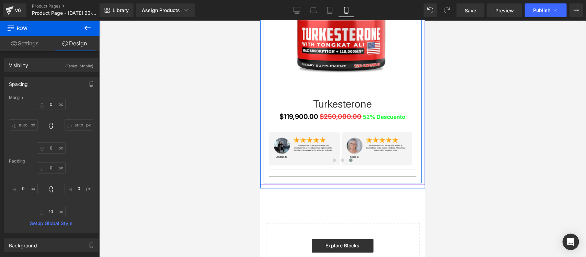
scroll to position [1841, 0]
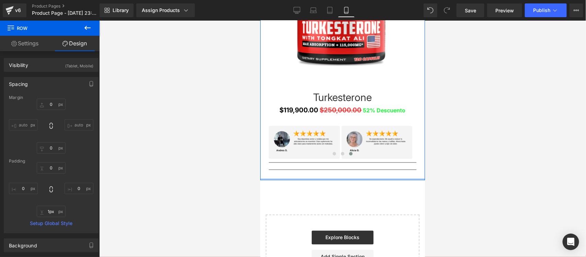
type input "0px"
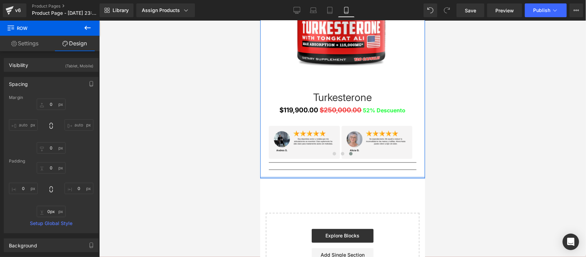
drag, startPoint x: 310, startPoint y: 178, endPoint x: 311, endPoint y: 172, distance: 5.9
click at [311, 172] on div "‹ › (P) Image List Turkesterone (P) Title $119,900.00 $250,000.00 52% Descuento…" at bounding box center [342, 35] width 165 height 286
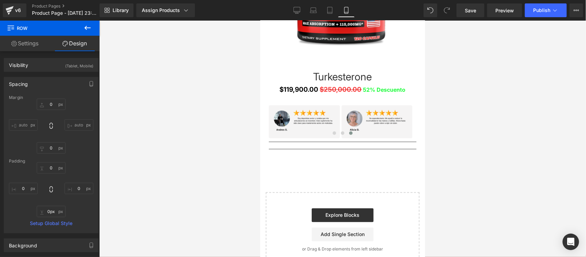
scroll to position [1881, 0]
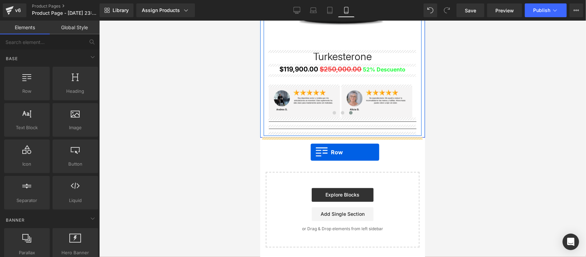
drag, startPoint x: 286, startPoint y: 101, endPoint x: 310, endPoint y: 152, distance: 55.8
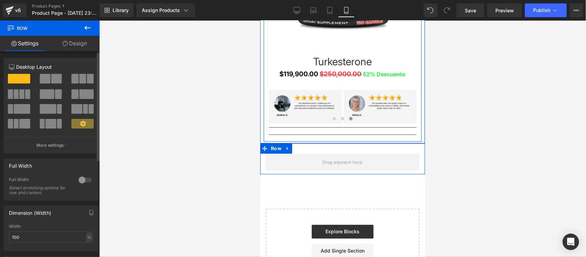
click at [85, 181] on div at bounding box center [85, 179] width 16 height 11
click at [72, 45] on link "Design" at bounding box center [75, 43] width 50 height 15
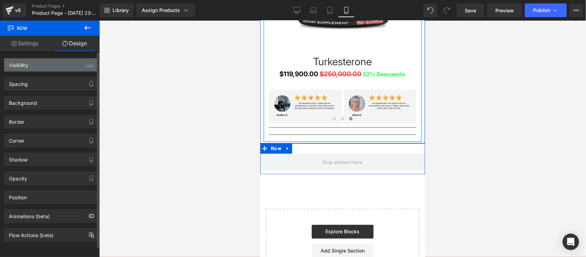
click at [74, 69] on div "Visibility (All)" at bounding box center [51, 64] width 94 height 13
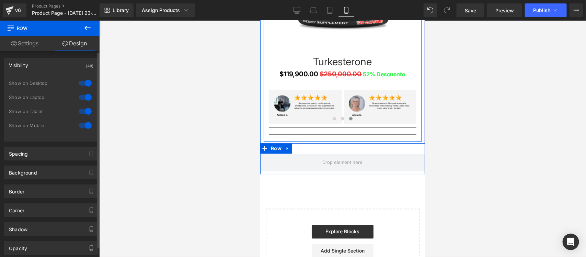
click at [84, 83] on div at bounding box center [85, 83] width 16 height 11
click at [84, 99] on div at bounding box center [85, 97] width 16 height 11
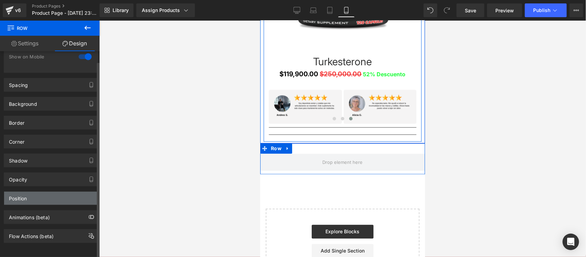
scroll to position [76, 0]
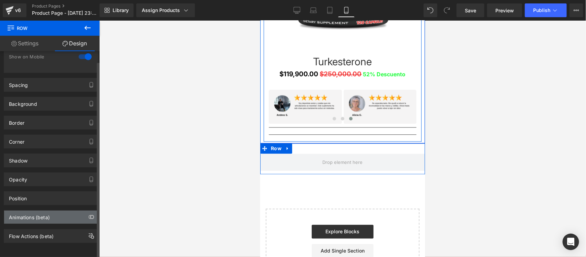
click at [75, 210] on div "Animations (beta)" at bounding box center [51, 216] width 94 height 13
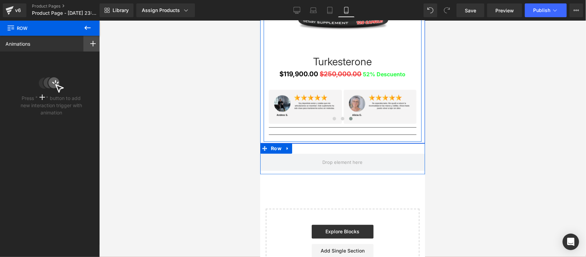
click at [93, 44] on rect at bounding box center [93, 43] width 1 height 5
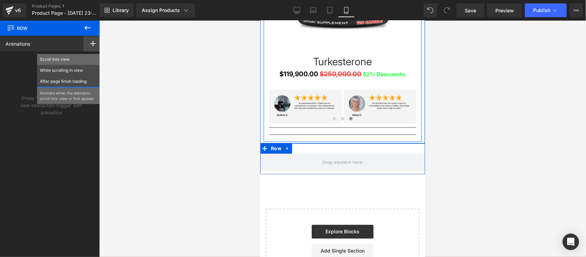
click at [69, 58] on p "Scroll Into view" at bounding box center [68, 59] width 57 height 6
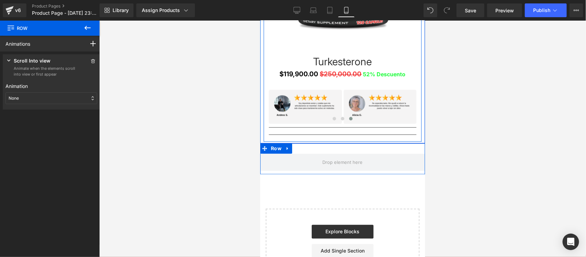
click at [43, 98] on div "None" at bounding box center [51, 98] width 92 height 12
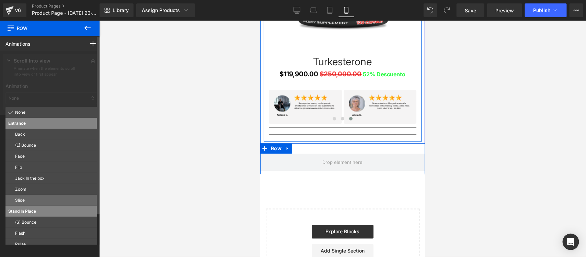
click at [17, 200] on p "Slide" at bounding box center [54, 200] width 79 height 6
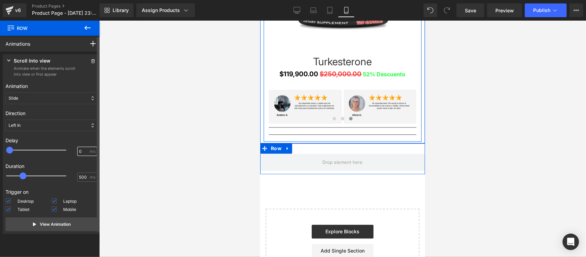
click at [79, 151] on input "0" at bounding box center [83, 151] width 9 height 6
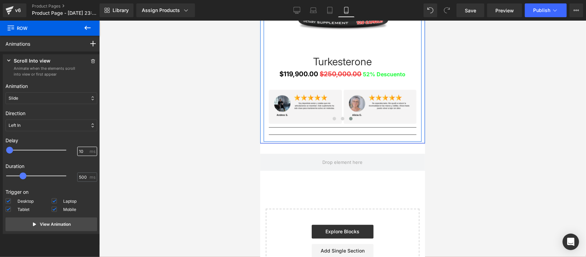
type input "100"
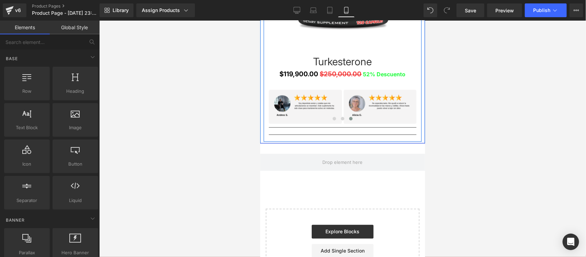
click at [162, 141] on div at bounding box center [342, 139] width 486 height 236
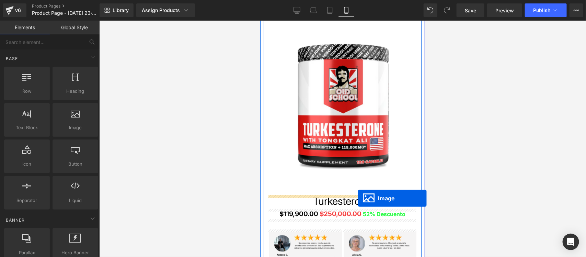
scroll to position [1892, 0]
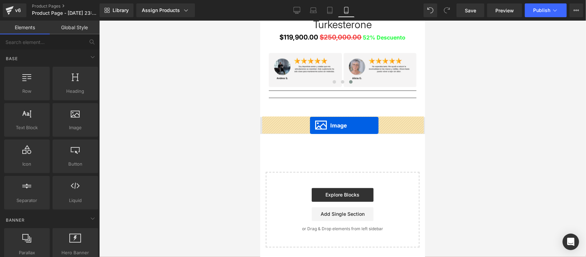
drag, startPoint x: 342, startPoint y: 58, endPoint x: 309, endPoint y: 124, distance: 73.3
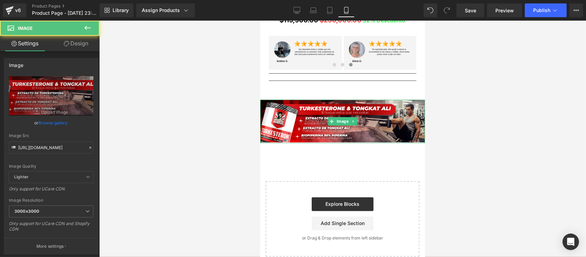
scroll to position [1875, 0]
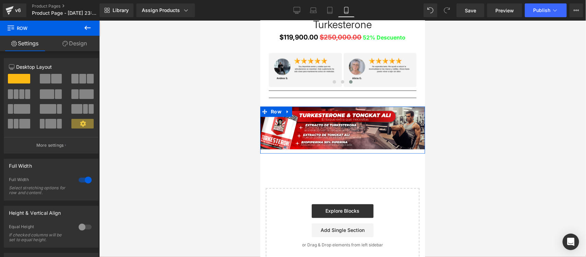
drag, startPoint x: 339, startPoint y: 115, endPoint x: 444, endPoint y: 185, distance: 126.3
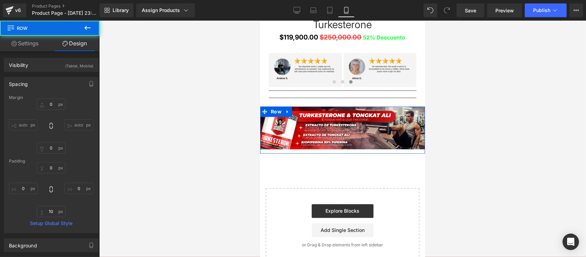
type input "0"
type input "10"
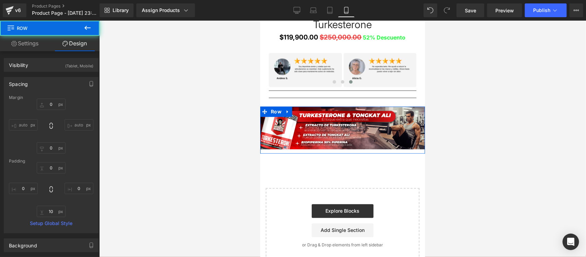
type input "0"
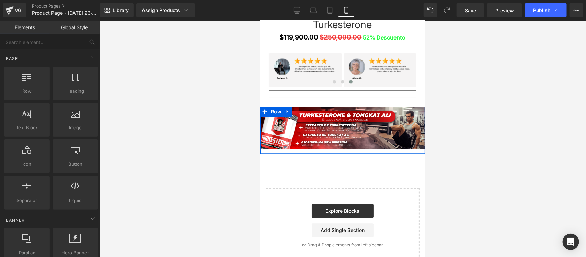
click at [175, 119] on div at bounding box center [342, 139] width 486 height 236
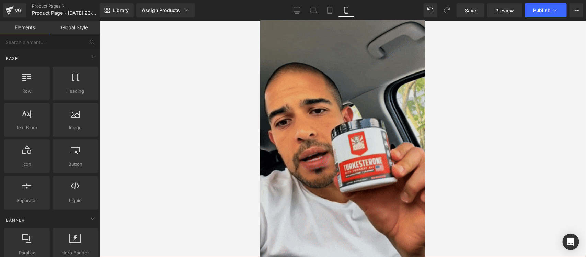
scroll to position [86, 0]
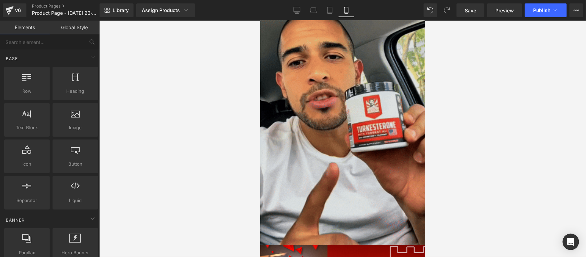
click at [340, 107] on img at bounding box center [342, 98] width 165 height 293
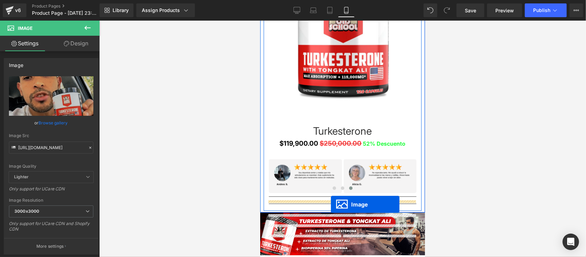
scroll to position [1615, 0]
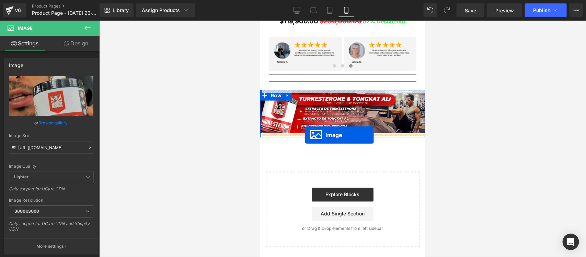
drag, startPoint x: 338, startPoint y: 98, endPoint x: 305, endPoint y: 134, distance: 49.3
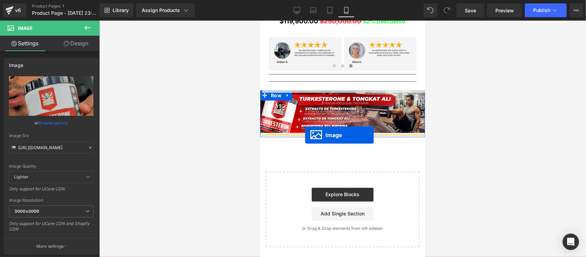
scroll to position [1598, 0]
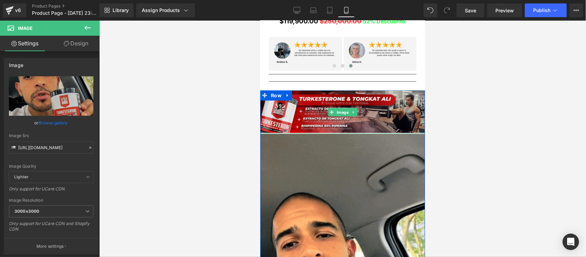
click at [338, 130] on div "Image Image" at bounding box center [342, 258] width 165 height 337
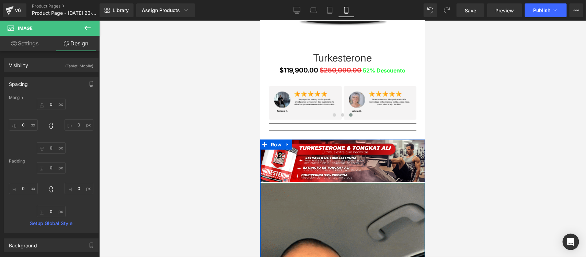
scroll to position [1544, 0]
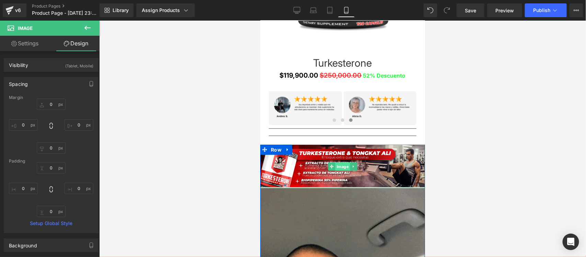
click at [338, 165] on span "Image" at bounding box center [342, 166] width 15 height 8
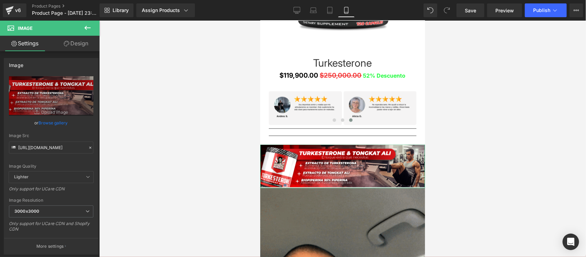
drag, startPoint x: 64, startPoint y: 45, endPoint x: 58, endPoint y: 64, distance: 20.4
click at [64, 45] on icon at bounding box center [66, 43] width 5 height 5
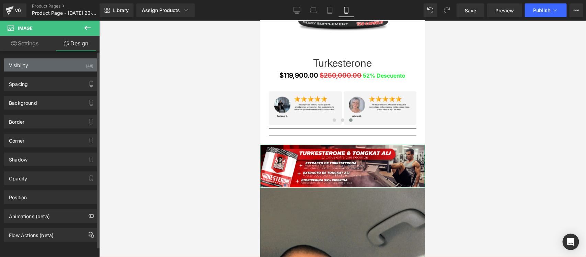
click at [58, 62] on div "Visibility (All)" at bounding box center [51, 64] width 94 height 13
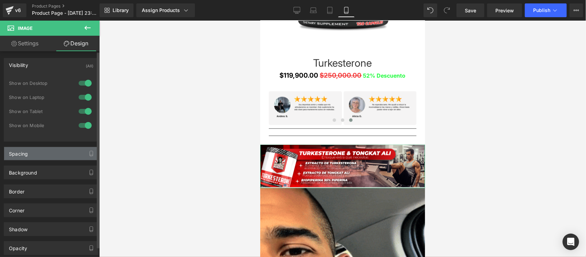
click at [58, 153] on div "Spacing" at bounding box center [51, 153] width 94 height 13
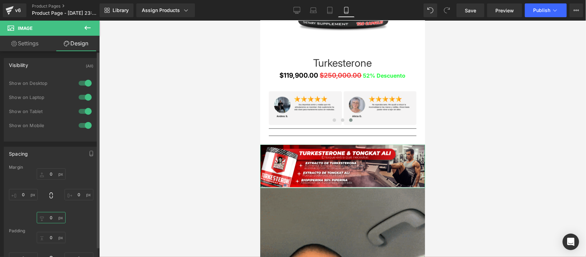
click at [49, 219] on input "0" at bounding box center [51, 217] width 29 height 11
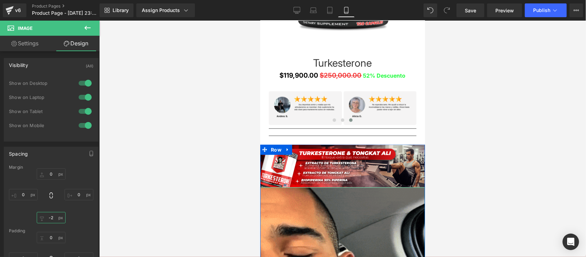
type input "-3"
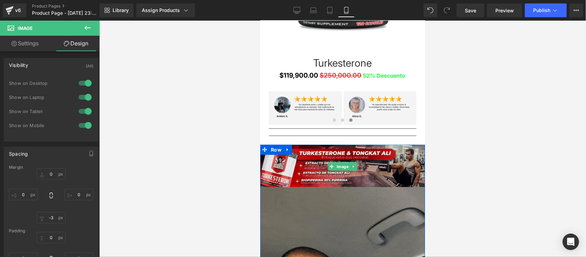
click at [353, 174] on img at bounding box center [342, 166] width 165 height 44
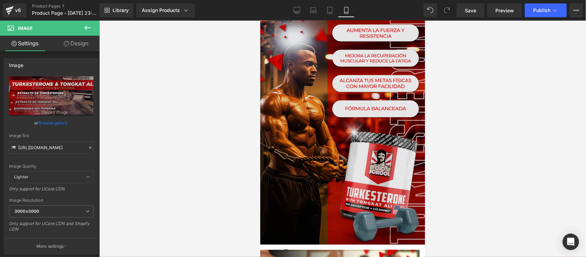
scroll to position [43, 0]
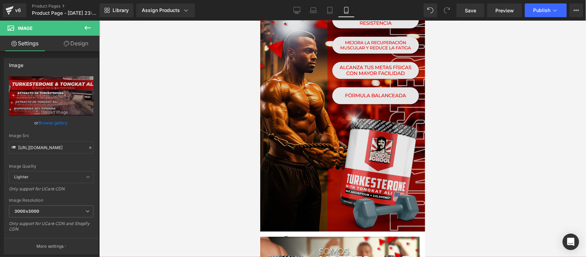
click at [340, 101] on img at bounding box center [342, 113] width 165 height 236
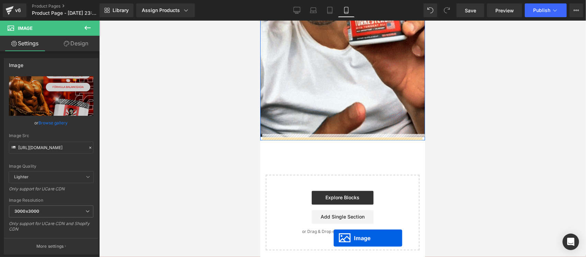
scroll to position [1671, 0]
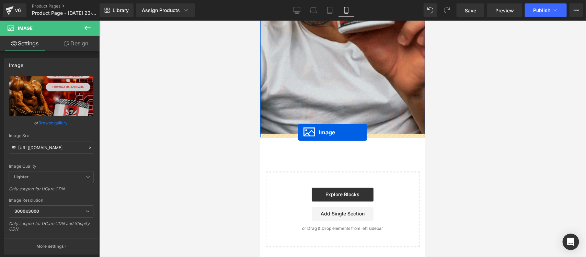
drag, startPoint x: 339, startPoint y: 114, endPoint x: 298, endPoint y: 132, distance: 45.2
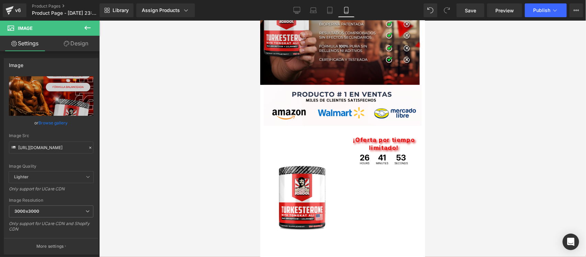
scroll to position [0, 0]
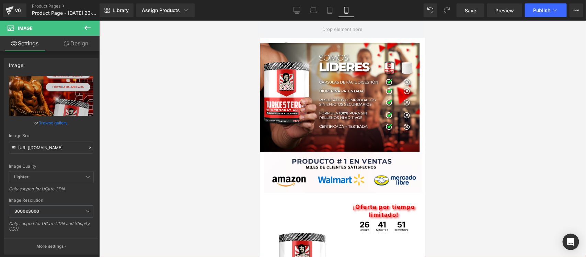
click at [337, 93] on div "Image" at bounding box center [342, 94] width 165 height 114
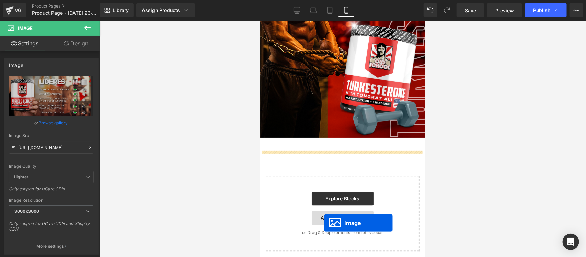
scroll to position [1793, 0]
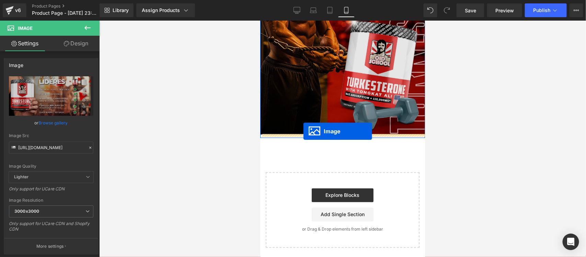
drag, startPoint x: 339, startPoint y: 93, endPoint x: 303, endPoint y: 131, distance: 51.9
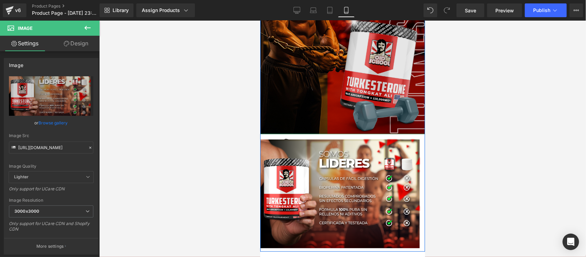
click at [328, 116] on img at bounding box center [342, 15] width 165 height 236
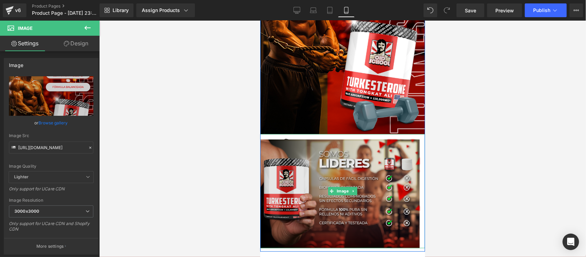
click at [320, 142] on img at bounding box center [342, 191] width 165 height 114
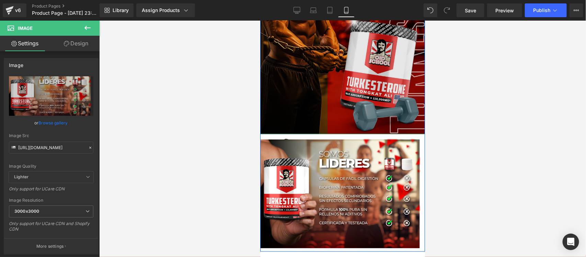
click at [331, 102] on img at bounding box center [342, 15] width 165 height 236
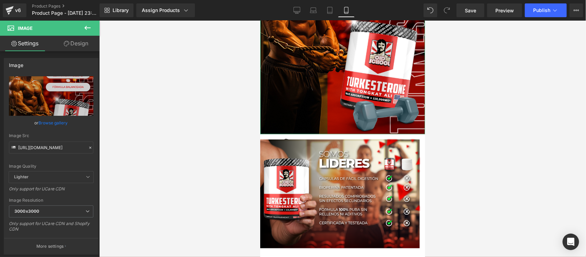
click at [80, 40] on link "Design" at bounding box center [76, 43] width 50 height 15
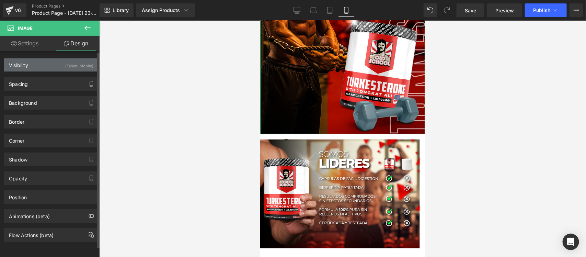
type input "0"
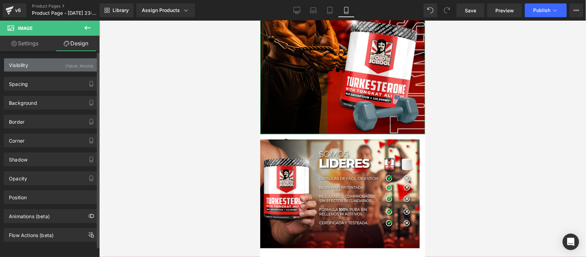
type input "0"
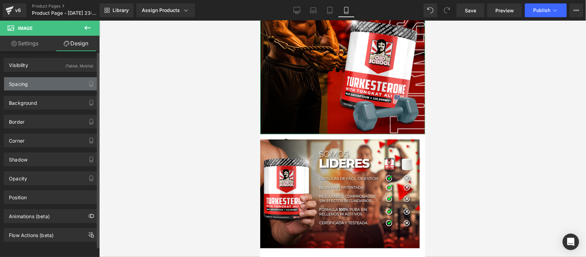
click at [57, 84] on div "Spacing" at bounding box center [51, 83] width 94 height 13
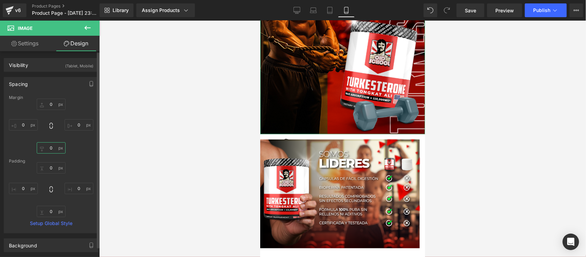
click at [50, 147] on input "0" at bounding box center [51, 147] width 29 height 11
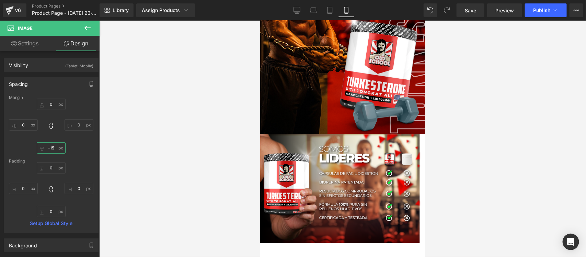
type input "-16"
click at [78, 124] on input "0" at bounding box center [78, 124] width 29 height 11
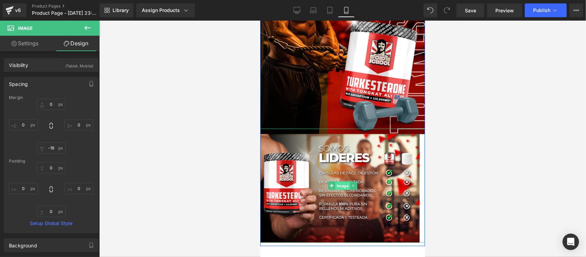
click at [339, 184] on span "Image" at bounding box center [342, 185] width 15 height 8
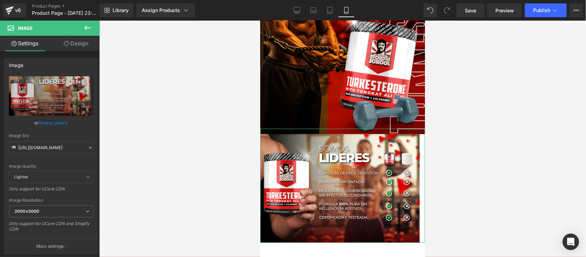
click at [70, 43] on link "Design" at bounding box center [76, 43] width 50 height 15
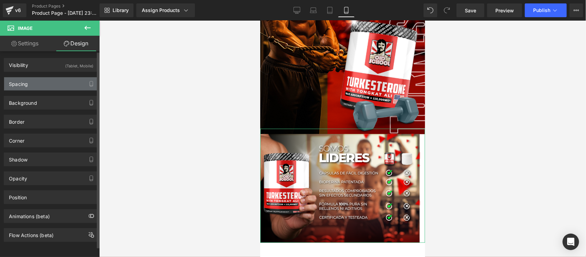
type input "0"
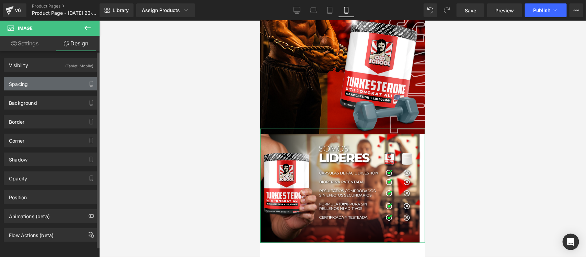
type input "0"
click at [66, 80] on div "Spacing" at bounding box center [51, 83] width 94 height 13
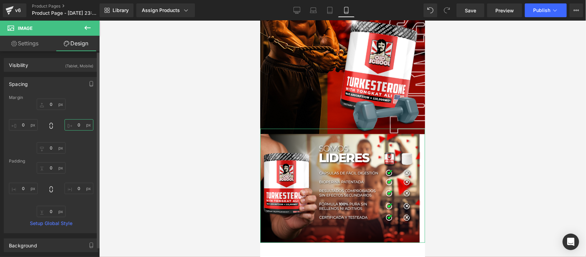
click at [74, 125] on input "0" at bounding box center [78, 124] width 29 height 11
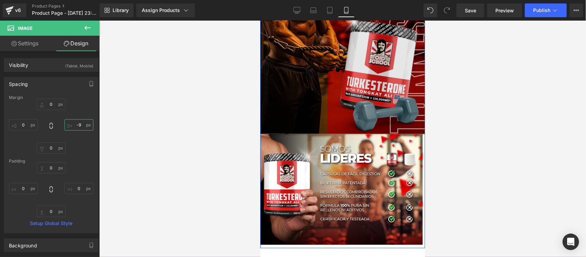
type input "-10"
click at [330, 103] on img at bounding box center [342, 15] width 165 height 236
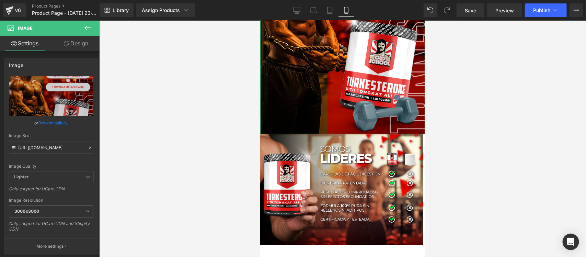
click at [75, 43] on link "Design" at bounding box center [76, 43] width 50 height 15
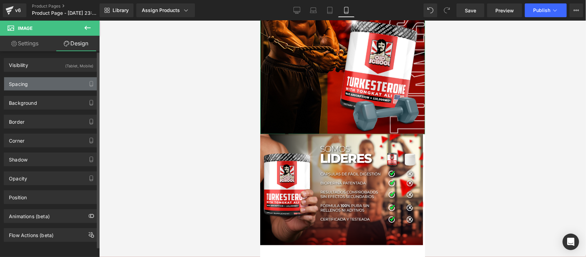
type input "0"
type input "-16"
type input "0"
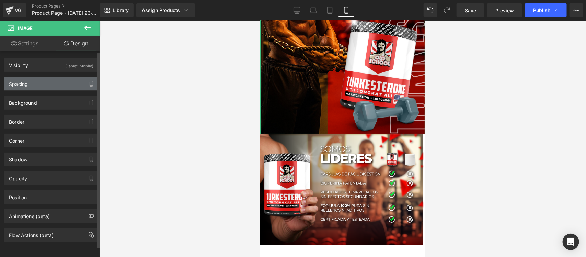
type input "0"
click at [71, 86] on div "Spacing" at bounding box center [51, 83] width 94 height 13
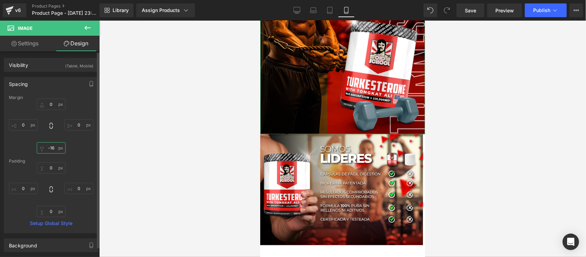
click at [51, 148] on input "-16" at bounding box center [51, 147] width 29 height 11
type input "-17"
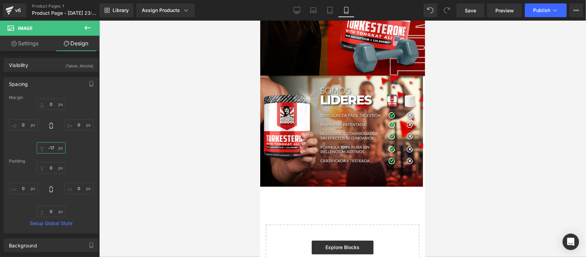
scroll to position [1863, 0]
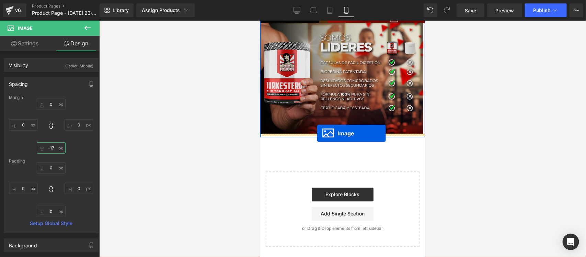
drag, startPoint x: 340, startPoint y: 57, endPoint x: 317, endPoint y: 133, distance: 79.6
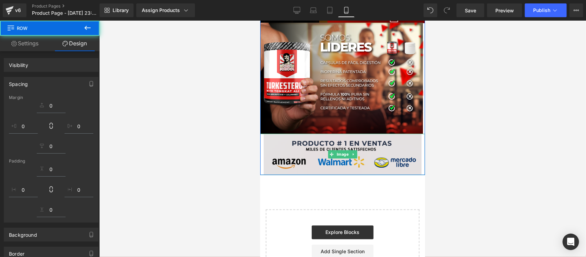
click at [330, 158] on img at bounding box center [342, 153] width 165 height 41
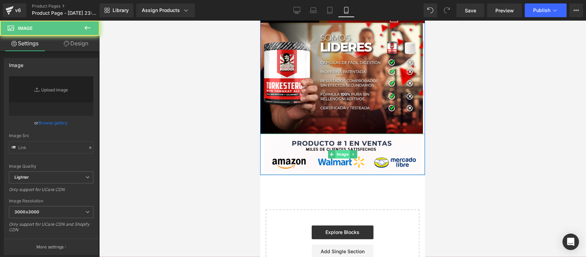
type input "https://i.ibb.co/hxNN79gF/raw-amazon.png"
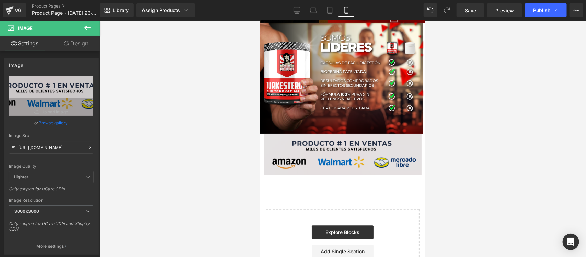
scroll to position [1900, 0]
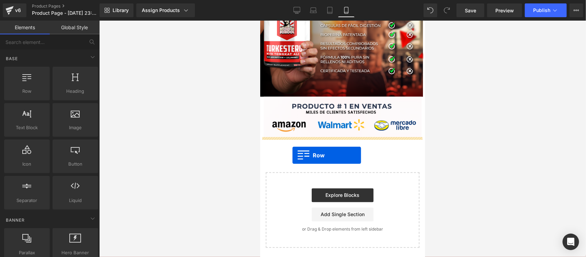
drag, startPoint x: 295, startPoint y: 108, endPoint x: 292, endPoint y: 155, distance: 47.1
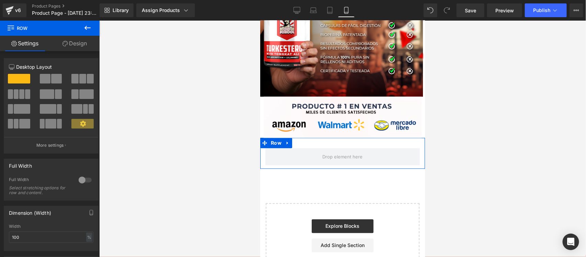
click at [81, 180] on div at bounding box center [85, 179] width 16 height 11
click at [67, 41] on icon at bounding box center [64, 43] width 5 height 5
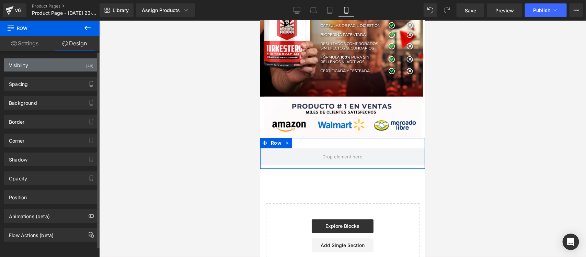
click at [78, 64] on div "Visibility (All)" at bounding box center [51, 64] width 94 height 13
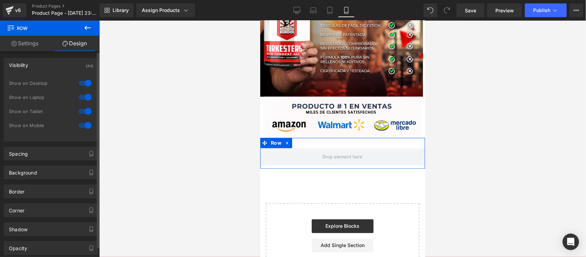
click at [79, 83] on div at bounding box center [85, 83] width 16 height 11
click at [81, 97] on div at bounding box center [85, 97] width 16 height 11
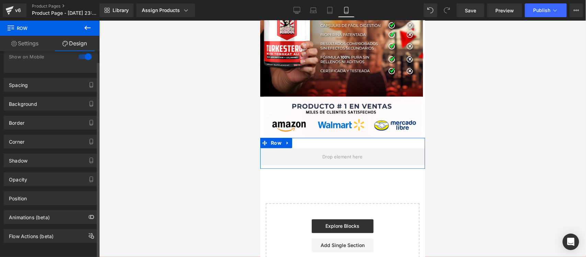
scroll to position [76, 0]
click at [74, 210] on div "Animations (beta)" at bounding box center [51, 216] width 94 height 13
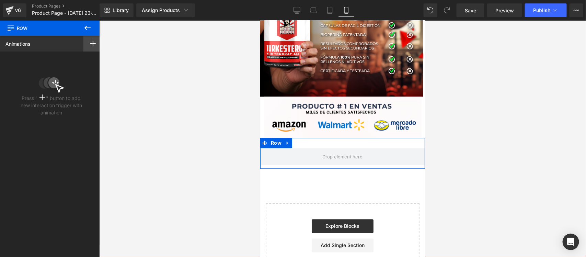
click at [90, 41] on icon at bounding box center [92, 43] width 5 height 5
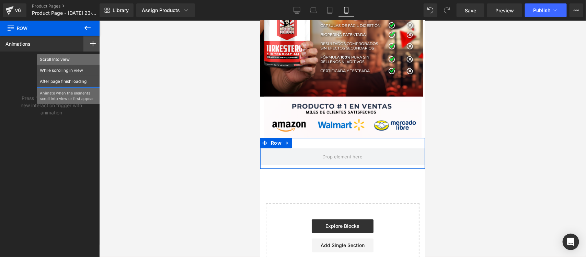
click at [69, 57] on p "Scroll Into view" at bounding box center [68, 59] width 57 height 6
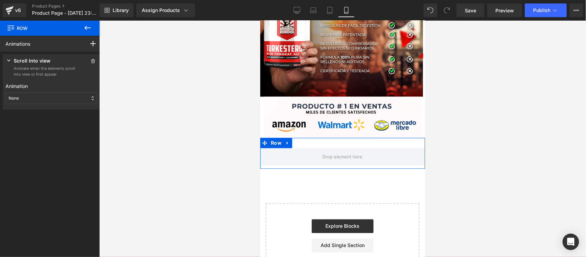
click at [39, 97] on div "None" at bounding box center [51, 98] width 92 height 12
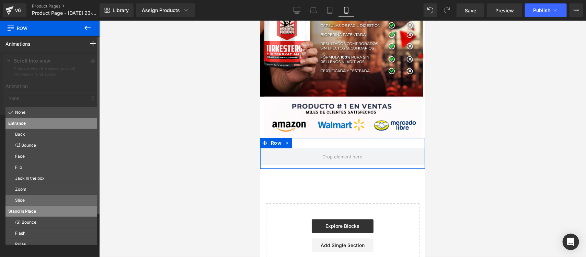
click at [33, 198] on p "Slide" at bounding box center [54, 200] width 79 height 6
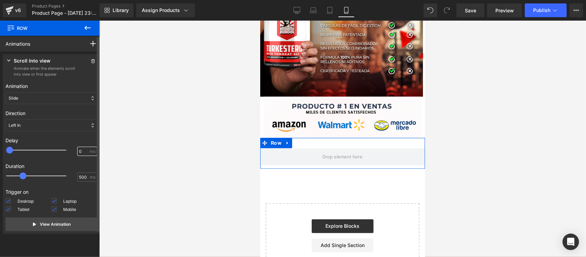
click at [79, 150] on input "0" at bounding box center [83, 151] width 9 height 6
type input "100"
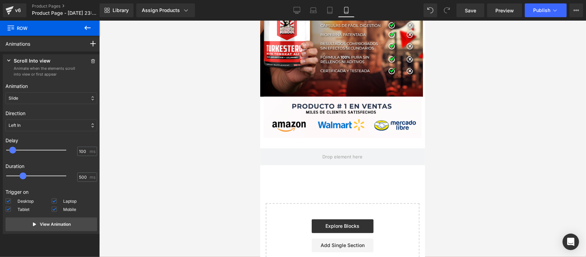
click at [126, 149] on div at bounding box center [342, 139] width 486 height 236
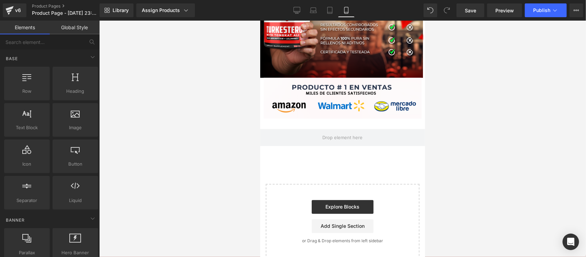
scroll to position [1881, 0]
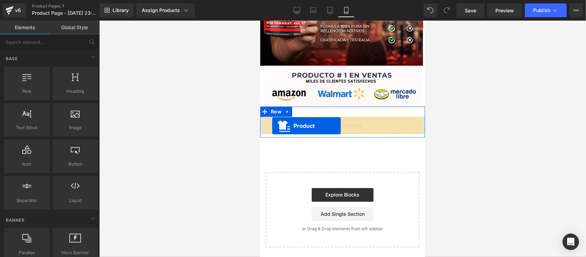
drag, startPoint x: 303, startPoint y: 69, endPoint x: 272, endPoint y: 125, distance: 64.3
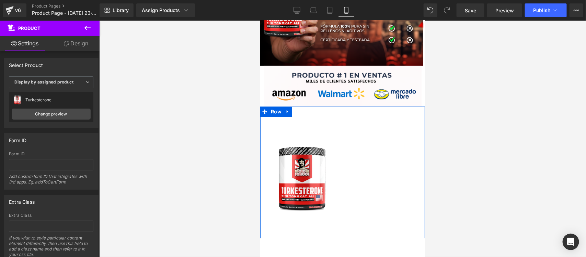
click at [311, 109] on div "‹ › (P) Image List Product Row" at bounding box center [342, 171] width 165 height 131
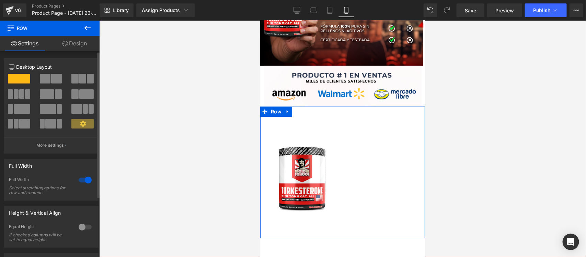
click at [47, 78] on span at bounding box center [45, 79] width 11 height 10
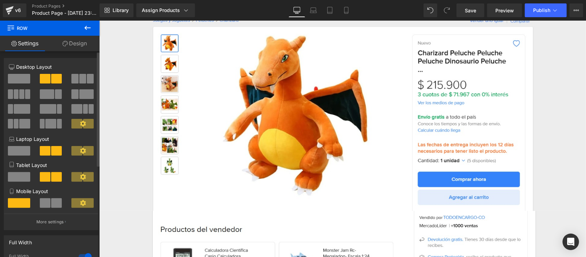
scroll to position [0, 0]
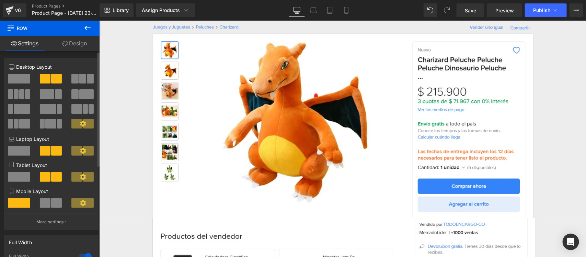
click at [47, 207] on span at bounding box center [45, 203] width 11 height 10
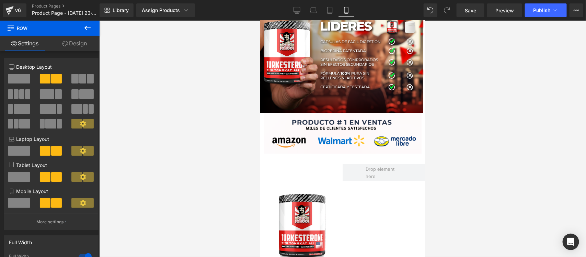
scroll to position [1887, 0]
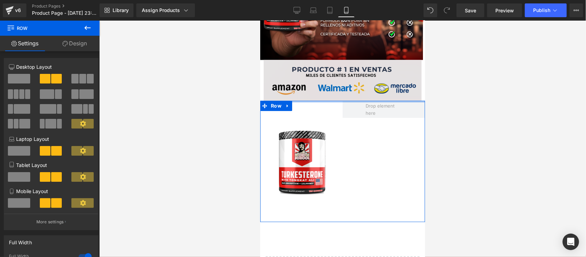
drag, startPoint x: 304, startPoint y: 108, endPoint x: 304, endPoint y: 97, distance: 11.3
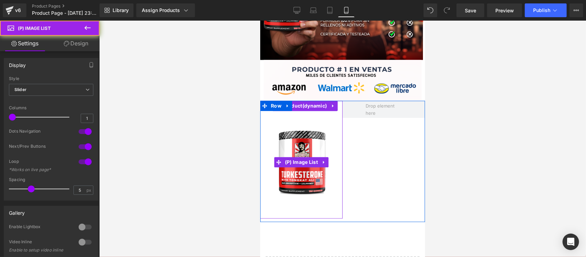
click at [300, 146] on img at bounding box center [301, 161] width 75 height 91
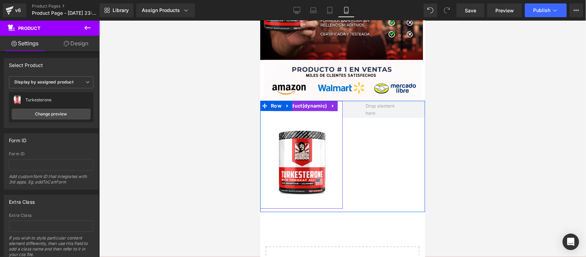
drag, startPoint x: 310, startPoint y: 215, endPoint x: 310, endPoint y: 205, distance: 9.6
click at [310, 205] on div "‹ › (P) Image List Product" at bounding box center [301, 154] width 82 height 108
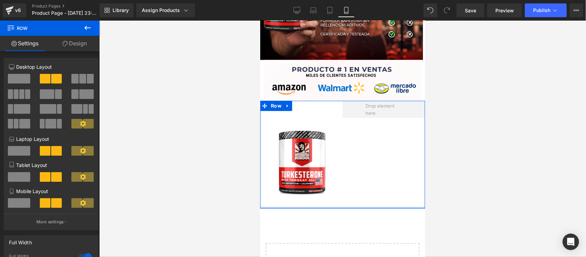
drag, startPoint x: 320, startPoint y: 211, endPoint x: 320, endPoint y: 207, distance: 4.2
click at [320, 207] on div at bounding box center [342, 207] width 165 height 2
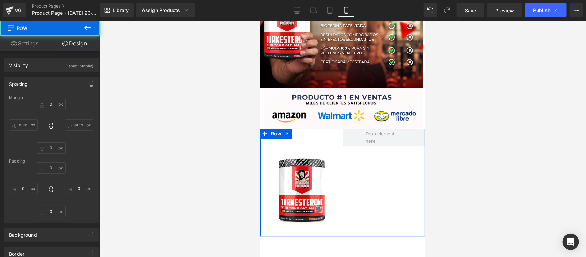
type input "0"
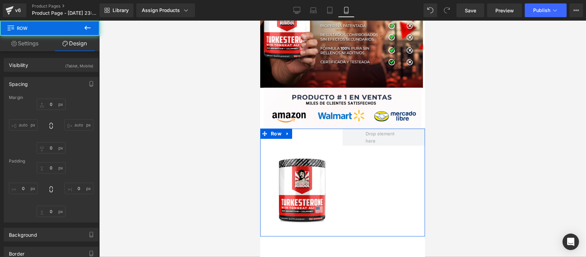
type input "0"
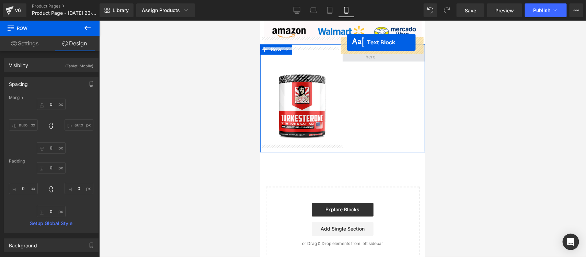
scroll to position [1937, 0]
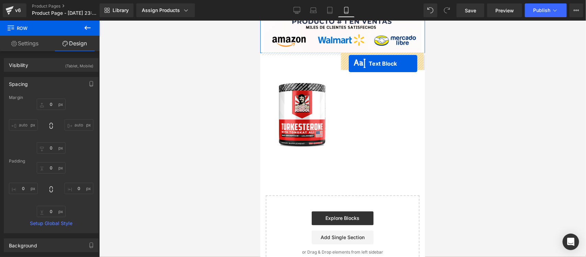
drag, startPoint x: 373, startPoint y: 74, endPoint x: 348, endPoint y: 63, distance: 26.9
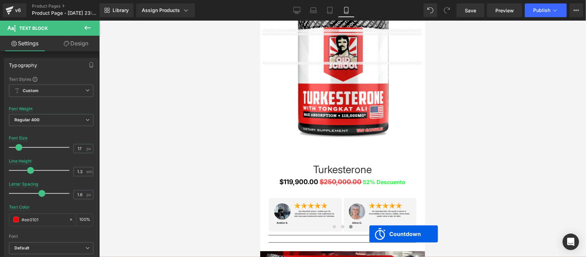
scroll to position [0, 0]
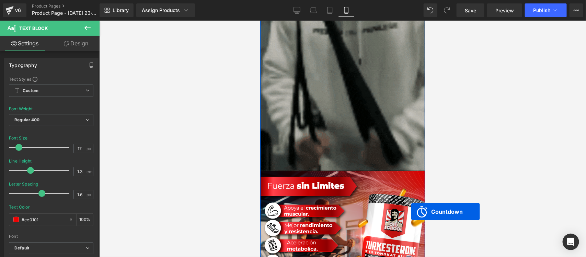
drag, startPoint x: 369, startPoint y: 69, endPoint x: 495, endPoint y: 163, distance: 157.0
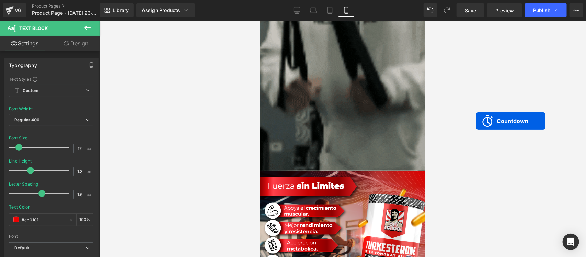
click at [476, 121] on div at bounding box center [342, 139] width 486 height 236
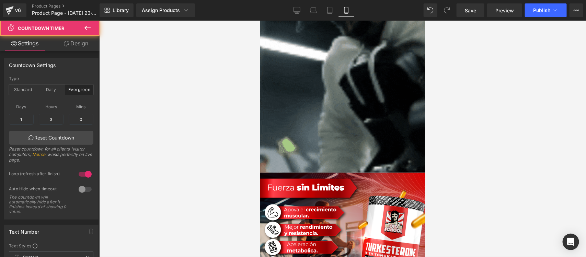
click at [453, 184] on div at bounding box center [342, 139] width 486 height 236
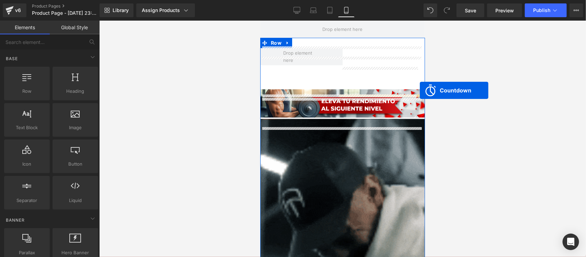
drag, startPoint x: 327, startPoint y: 22, endPoint x: 447, endPoint y: 79, distance: 133.0
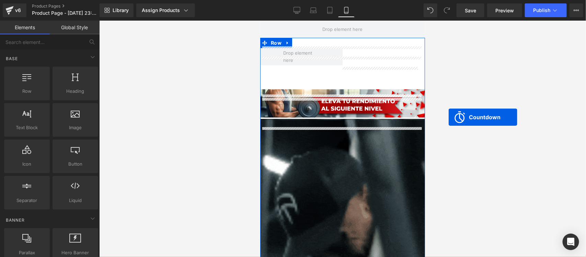
click at [448, 117] on div at bounding box center [342, 139] width 486 height 236
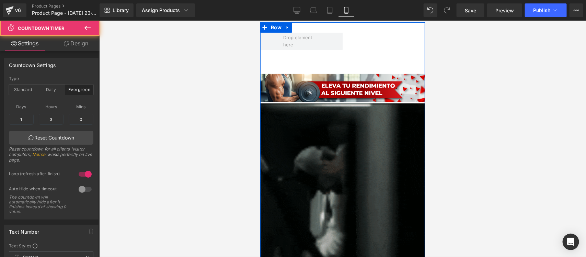
click at [449, 169] on div at bounding box center [342, 139] width 486 height 236
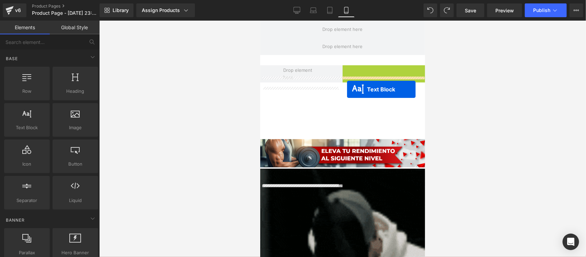
drag, startPoint x: 375, startPoint y: 73, endPoint x: 346, endPoint y: 89, distance: 32.7
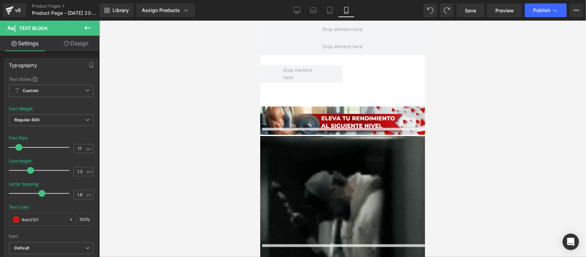
scroll to position [1928, 0]
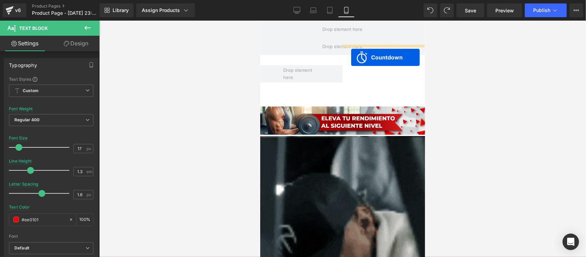
drag, startPoint x: 353, startPoint y: 69, endPoint x: 350, endPoint y: 57, distance: 12.2
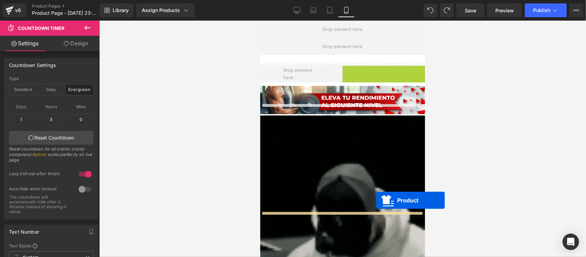
scroll to position [1907, 0]
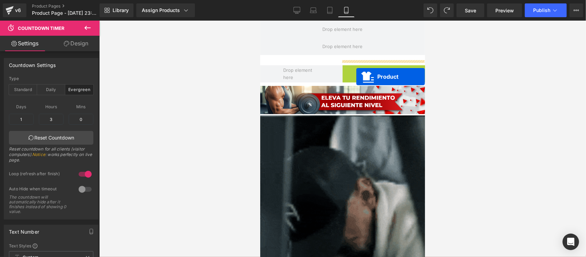
drag, startPoint x: 379, startPoint y: 69, endPoint x: 355, endPoint y: 76, distance: 25.1
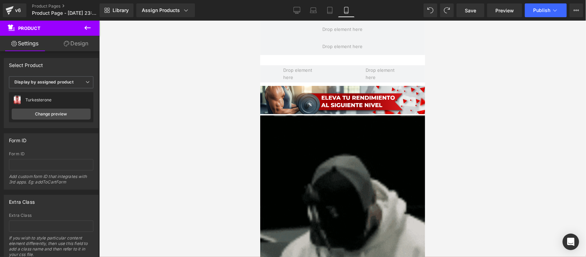
click at [79, 45] on link "Design" at bounding box center [76, 43] width 50 height 15
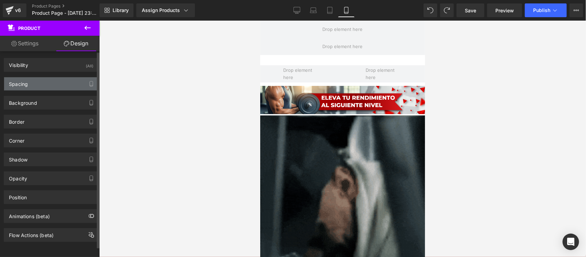
click at [63, 86] on div "Spacing" at bounding box center [51, 83] width 94 height 13
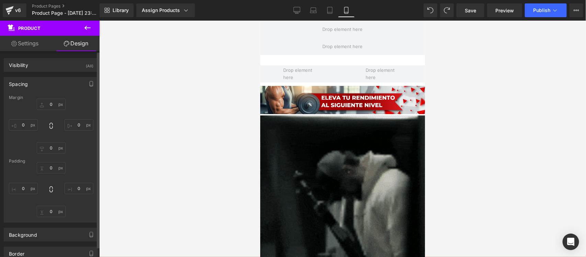
type input "0"
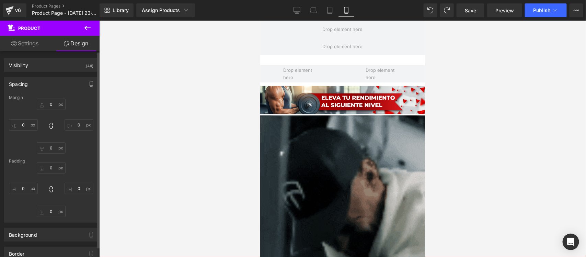
type input "0"
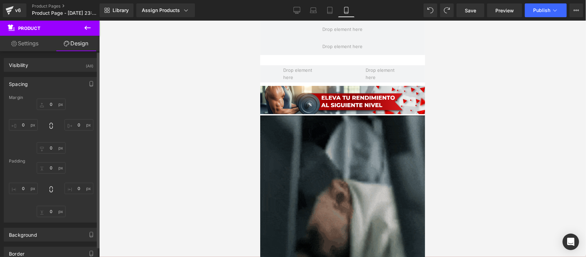
type input "0"
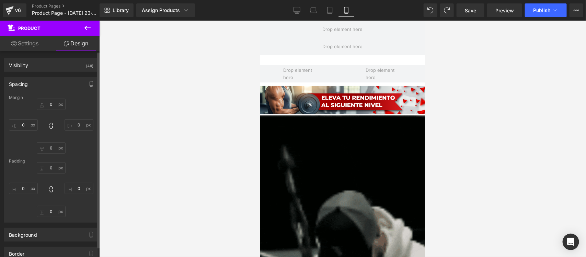
type input "0"
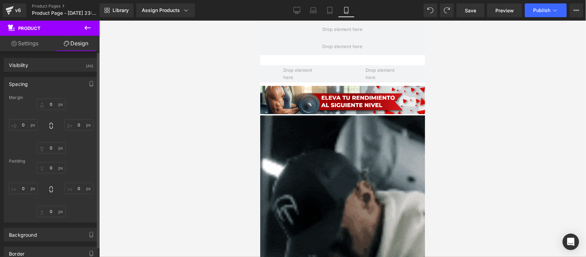
type input "30"
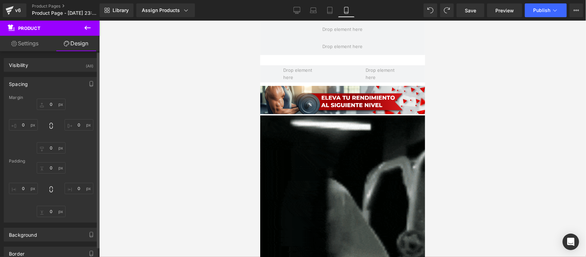
type input "10"
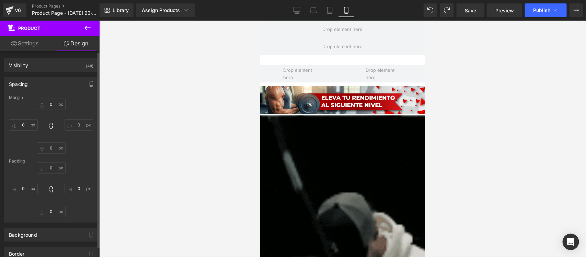
type input "1"
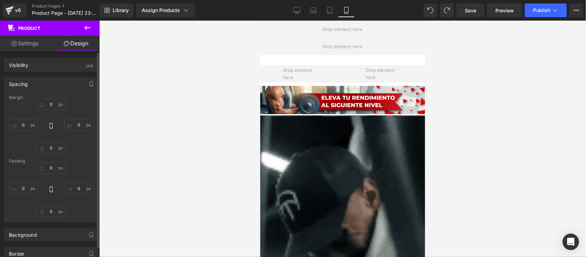
type input "10"
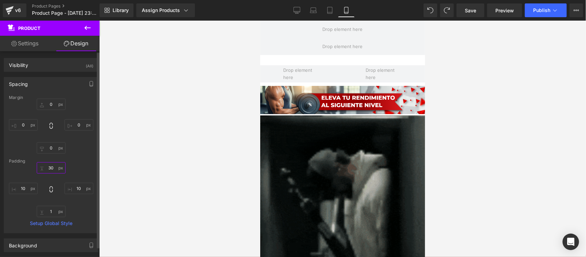
click at [53, 168] on input "30" at bounding box center [51, 167] width 29 height 11
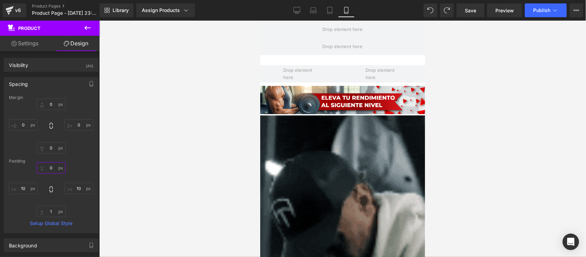
scroll to position [1897, 0]
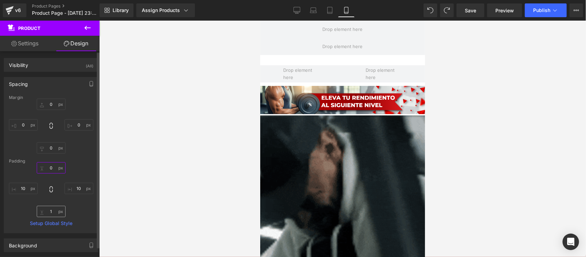
type input "0"
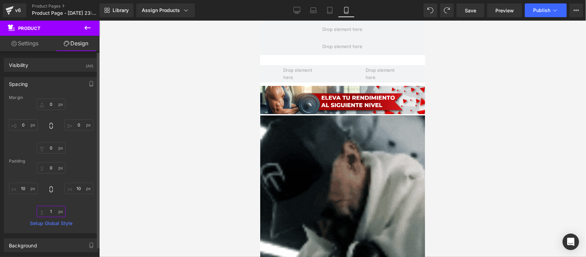
click at [51, 211] on input "1" at bounding box center [51, 210] width 29 height 11
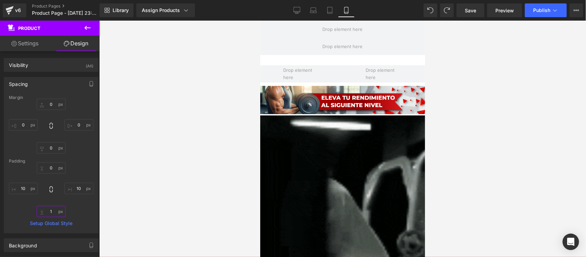
type input "0"
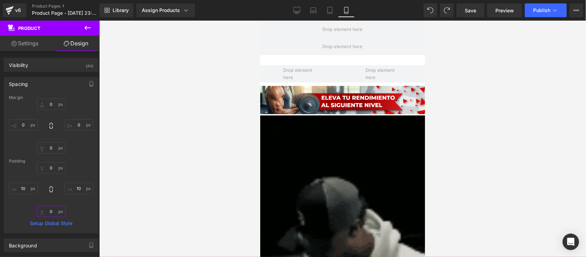
scroll to position [1896, 0]
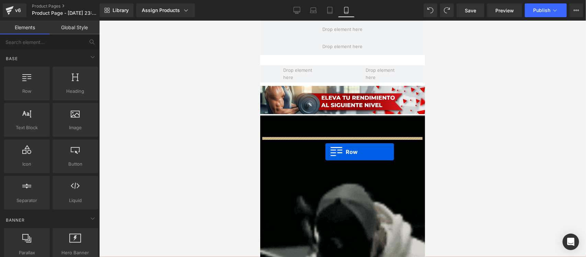
drag, startPoint x: 283, startPoint y: 110, endPoint x: 325, endPoint y: 151, distance: 59.2
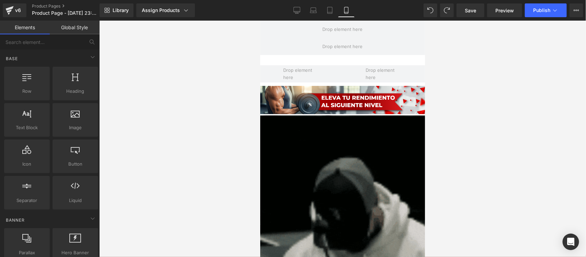
scroll to position [1907, 0]
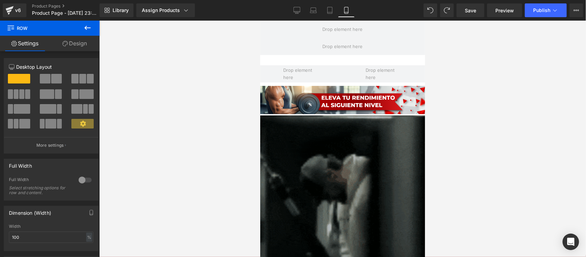
drag, startPoint x: 82, startPoint y: 181, endPoint x: 87, endPoint y: 163, distance: 18.6
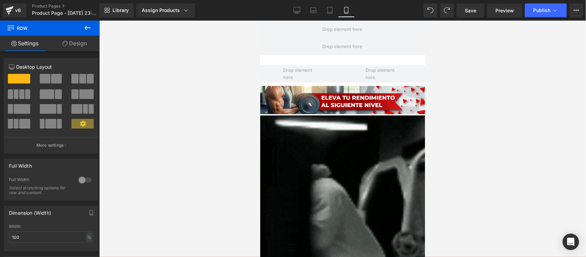
click at [82, 180] on div at bounding box center [85, 179] width 16 height 11
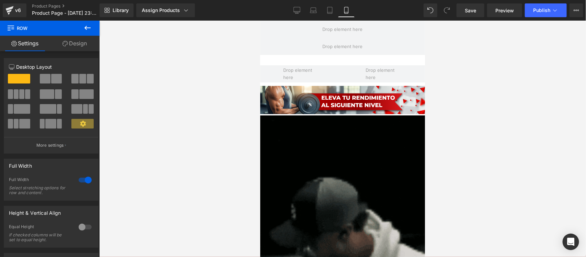
click at [79, 41] on link "Design" at bounding box center [75, 43] width 50 height 15
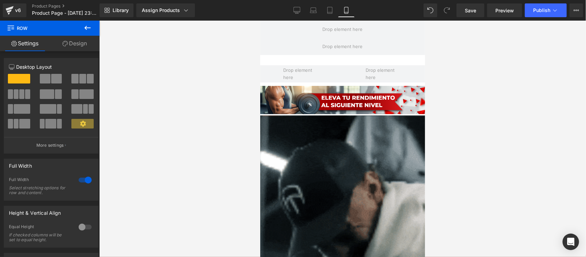
click at [0, 0] on div "Visibility" at bounding box center [0, 0] width 0 height 0
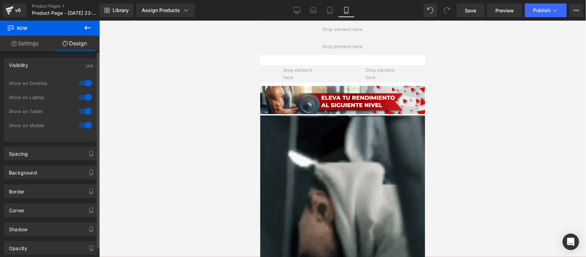
click at [81, 84] on div at bounding box center [85, 83] width 16 height 11
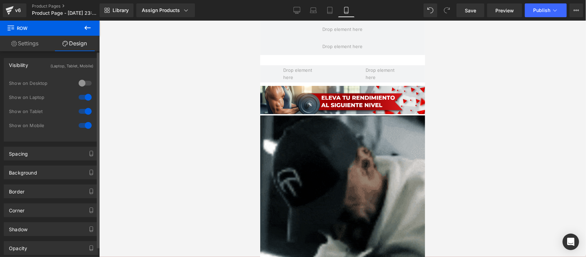
click at [83, 94] on div at bounding box center [85, 97] width 16 height 11
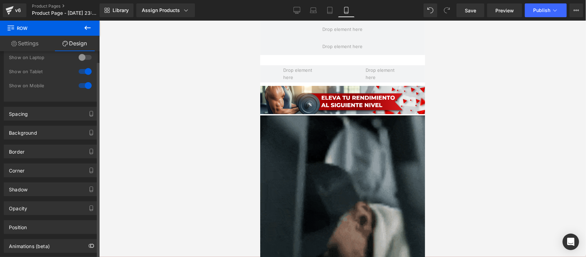
scroll to position [76, 0]
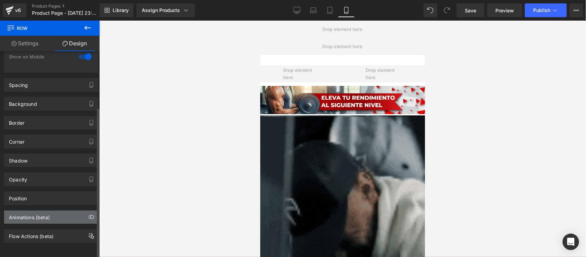
click at [61, 210] on div "Animations (beta)" at bounding box center [51, 216] width 94 height 13
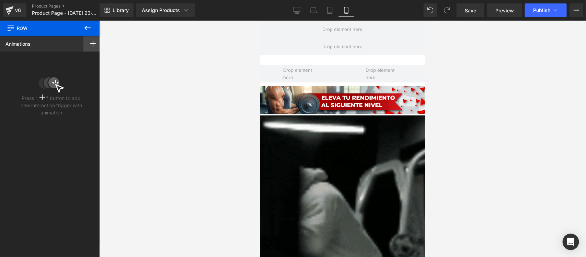
click at [90, 44] on icon at bounding box center [92, 43] width 5 height 5
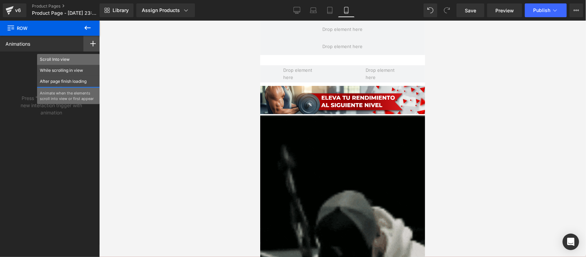
click at [79, 57] on p "Scroll Into view" at bounding box center [68, 59] width 57 height 6
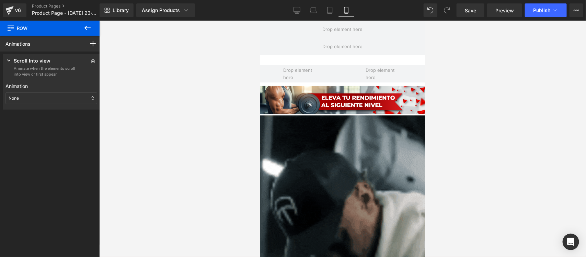
click at [33, 97] on div "None" at bounding box center [51, 98] width 92 height 12
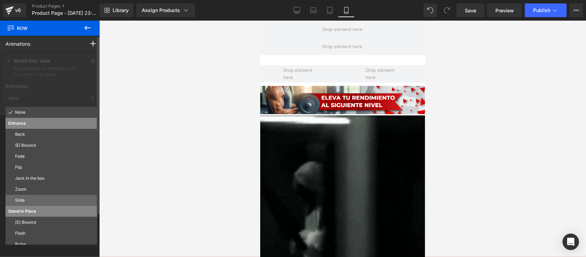
click at [28, 200] on p "Slide" at bounding box center [54, 200] width 79 height 6
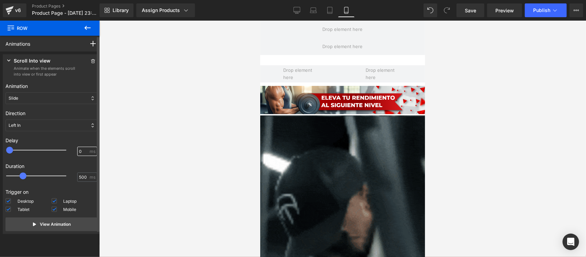
click at [79, 151] on input "0" at bounding box center [83, 151] width 9 height 6
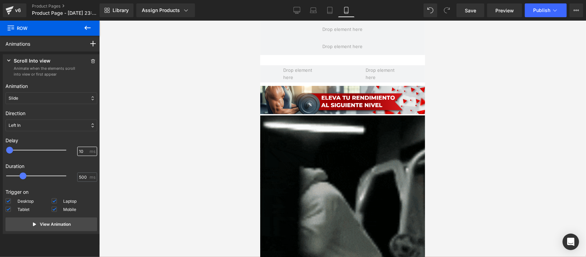
type input "100"
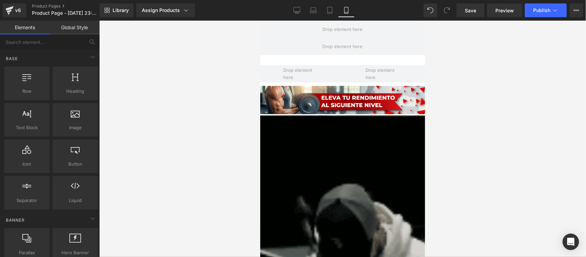
click at [169, 161] on div at bounding box center [342, 139] width 486 height 236
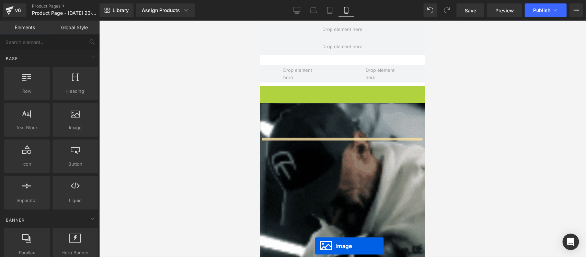
scroll to position [1915, 0]
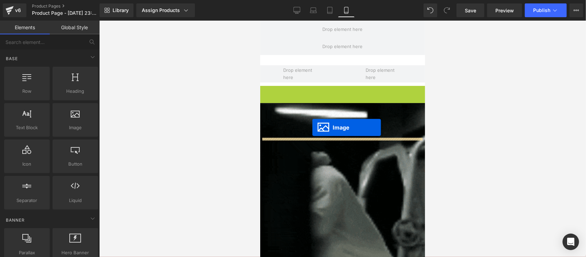
drag, startPoint x: 338, startPoint y: 99, endPoint x: 311, endPoint y: 127, distance: 38.3
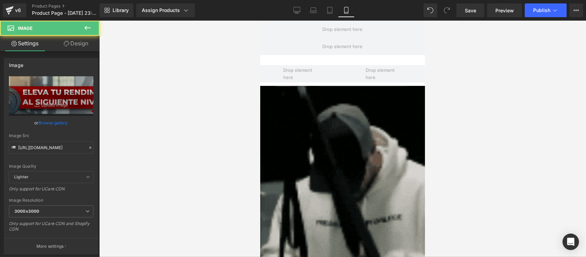
scroll to position [1898, 0]
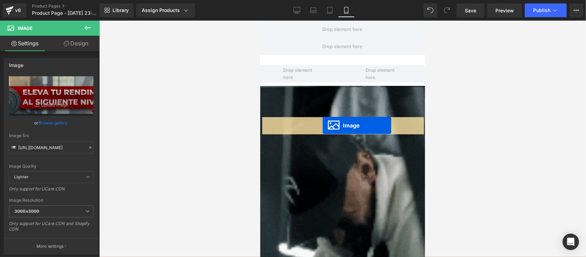
drag, startPoint x: 335, startPoint y: 152, endPoint x: 322, endPoint y: 125, distance: 29.8
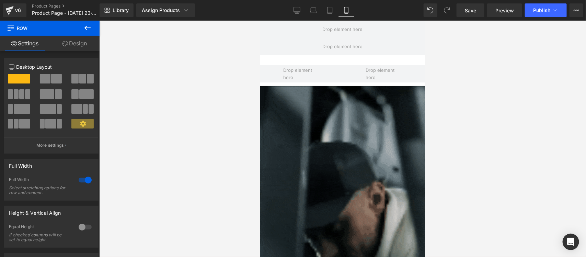
drag, startPoint x: 323, startPoint y: 115, endPoint x: 324, endPoint y: 103, distance: 11.3
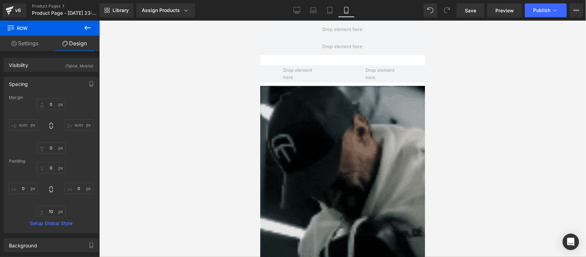
scroll to position [172, 0]
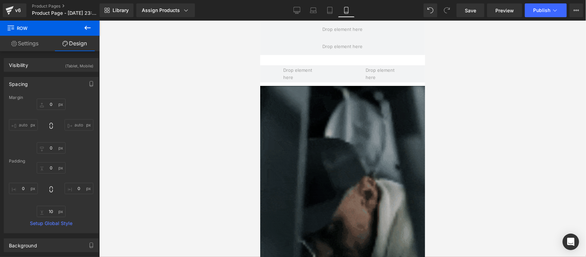
click at [340, 96] on img at bounding box center [342, 231] width 165 height 293
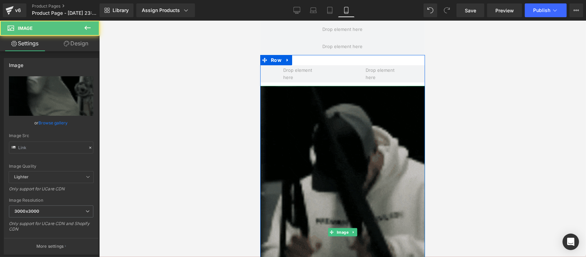
type input "https://media0.giphy.com/media/v1.Y2lkPTc5MGI3NjExYjA4aHRnN29kd3FoMWpvajhhOGg4N…"
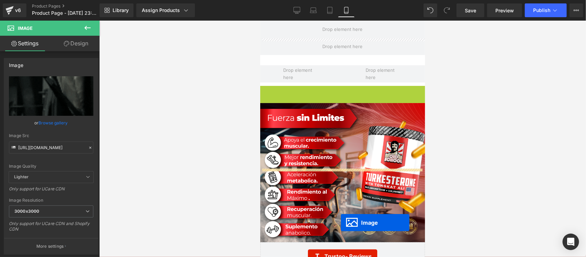
scroll to position [1625, 0]
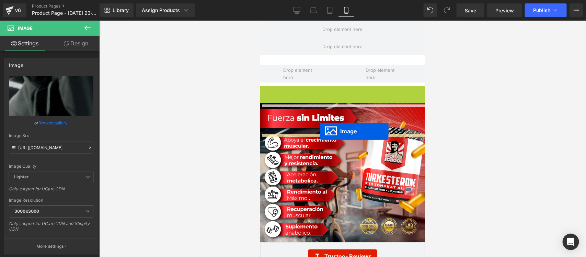
drag, startPoint x: 339, startPoint y: 57, endPoint x: 319, endPoint y: 131, distance: 76.1
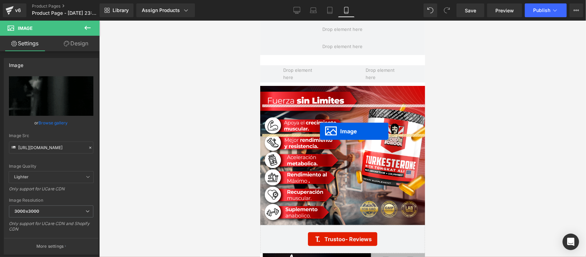
scroll to position [1607, 0]
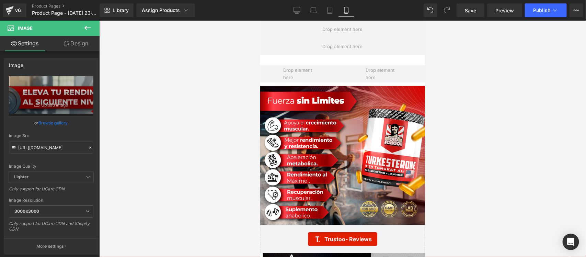
click at [68, 42] on icon at bounding box center [66, 43] width 5 height 5
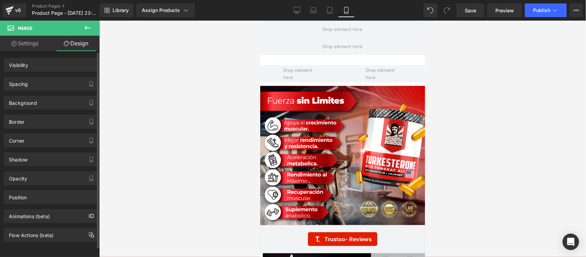
click at [61, 78] on div "Spacing" at bounding box center [51, 83] width 94 height 13
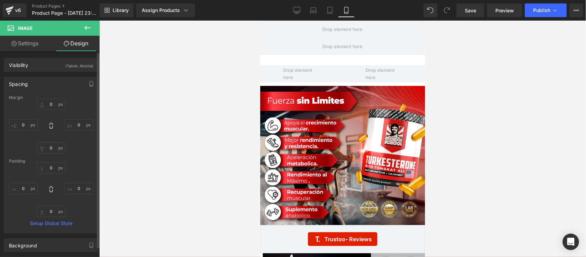
type input "0"
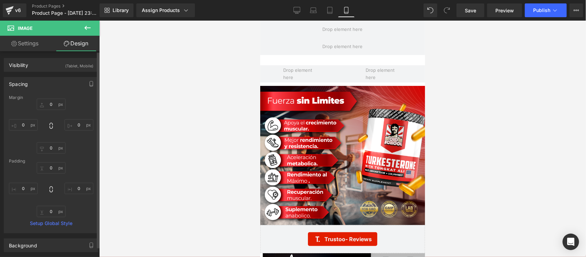
type input "0"
click at [54, 144] on input "0" at bounding box center [51, 147] width 29 height 11
type input "-5"
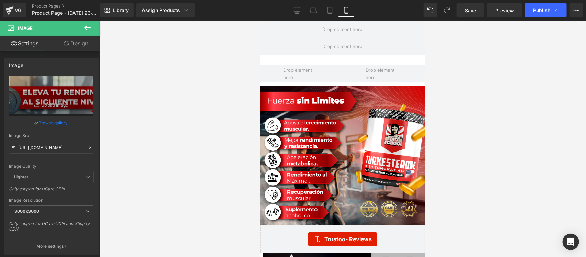
scroll to position [0, 0]
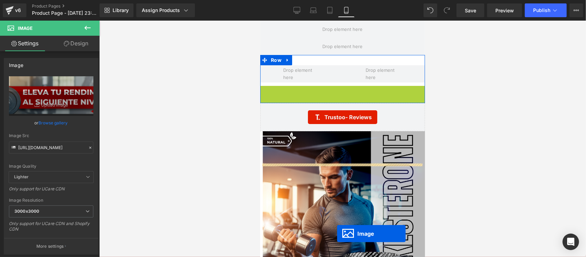
drag, startPoint x: 339, startPoint y: 155, endPoint x: 337, endPoint y: 254, distance: 99.2
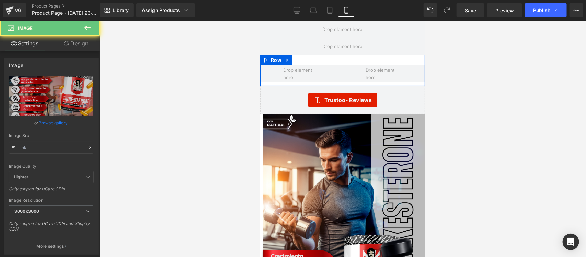
type input "https://i.ibb.co/LdKNff0F/Pieza-2-3x.png"
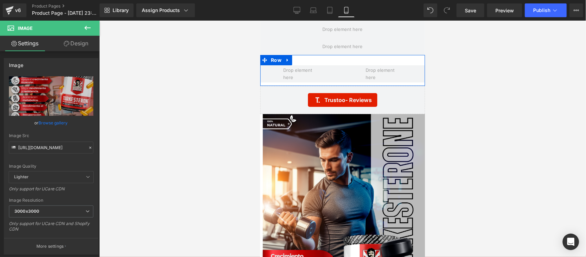
scroll to position [1808, 0]
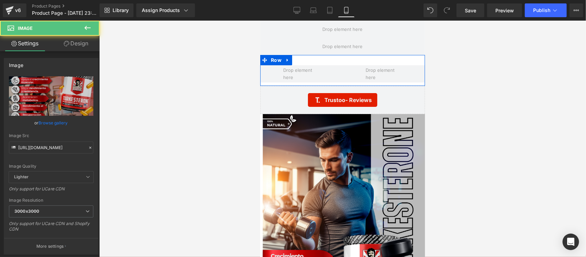
scroll to position [1776, 0]
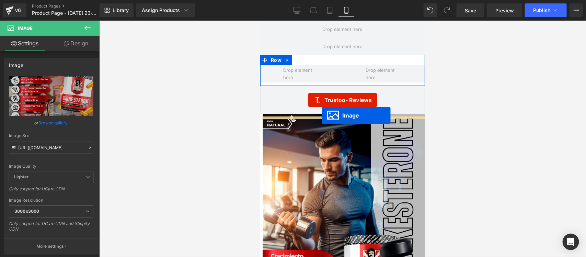
drag, startPoint x: 339, startPoint y: 153, endPoint x: 321, endPoint y: 115, distance: 41.8
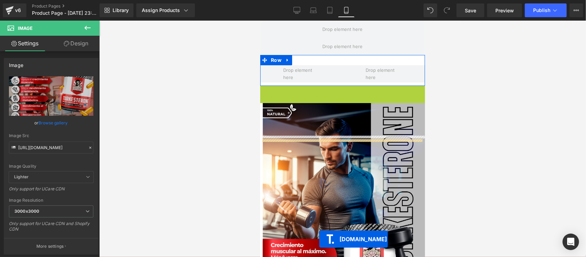
scroll to position [1887, 0]
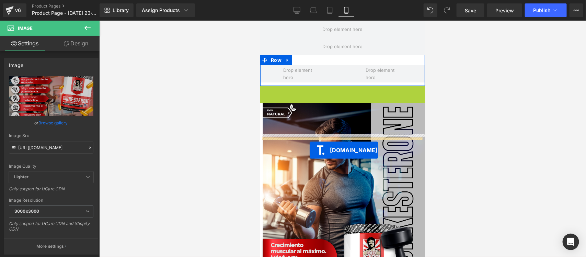
drag, startPoint x: 335, startPoint y: 82, endPoint x: 309, endPoint y: 150, distance: 72.4
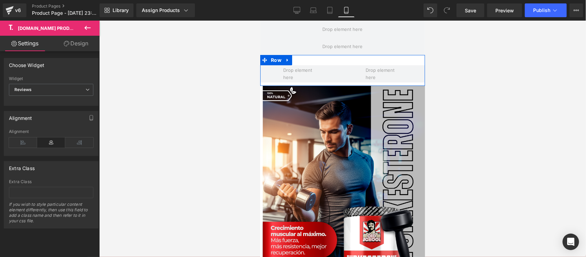
scroll to position [1870, 0]
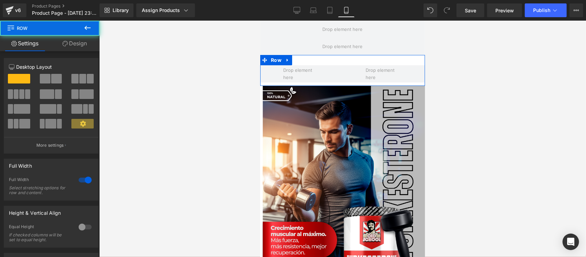
drag, startPoint x: 334, startPoint y: 133, endPoint x: 769, endPoint y: 189, distance: 438.9
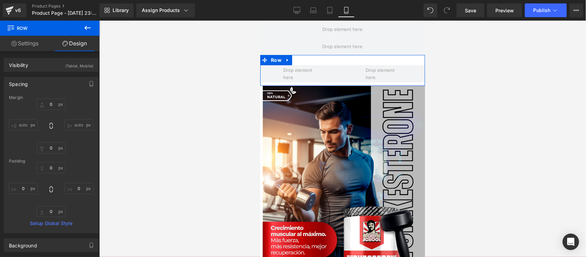
type input "0"
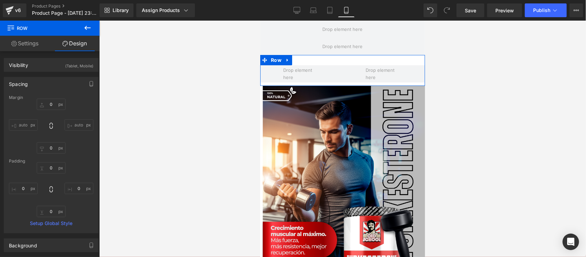
type input "0"
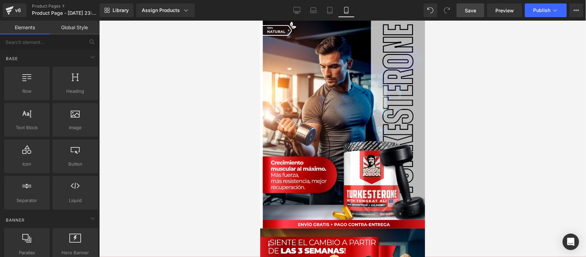
click at [479, 12] on link "Save" at bounding box center [470, 10] width 28 height 14
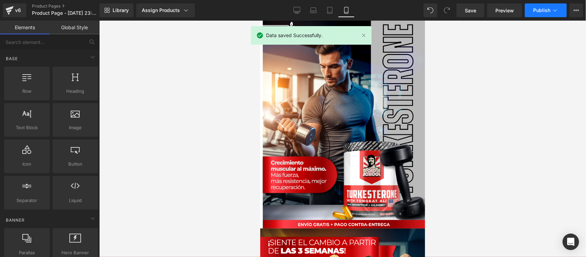
click at [560, 9] on button "Publish" at bounding box center [545, 10] width 42 height 14
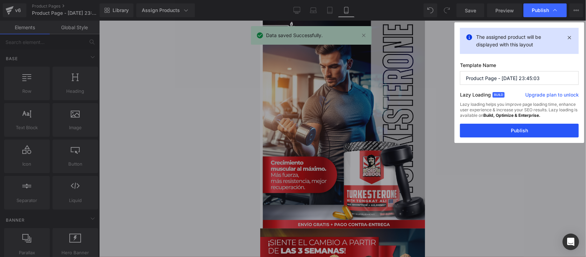
click at [512, 130] on button "Publish" at bounding box center [519, 130] width 119 height 14
